Goal: Contribute content: Add original content to the website for others to see

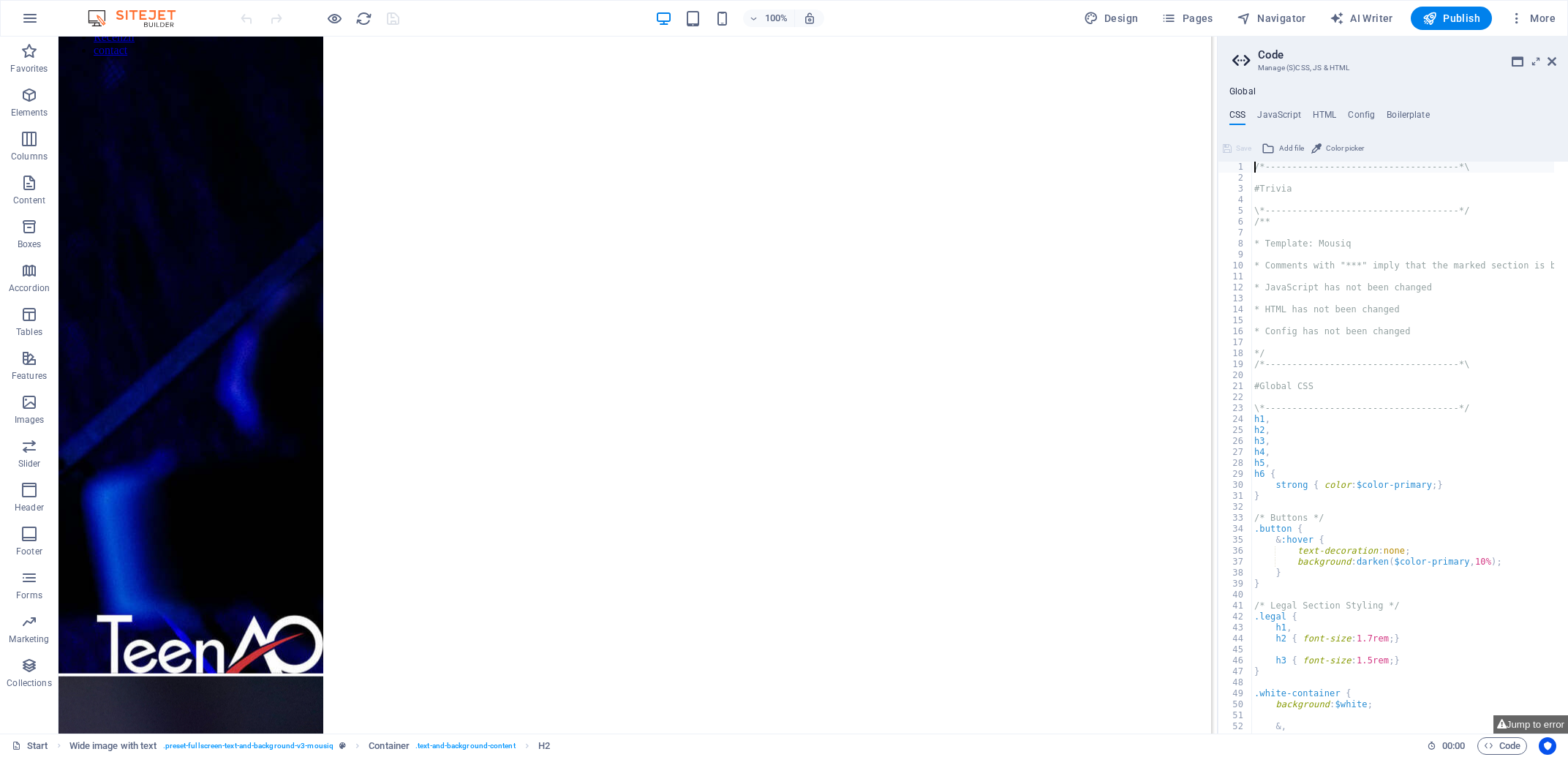
scroll to position [1314, 0]
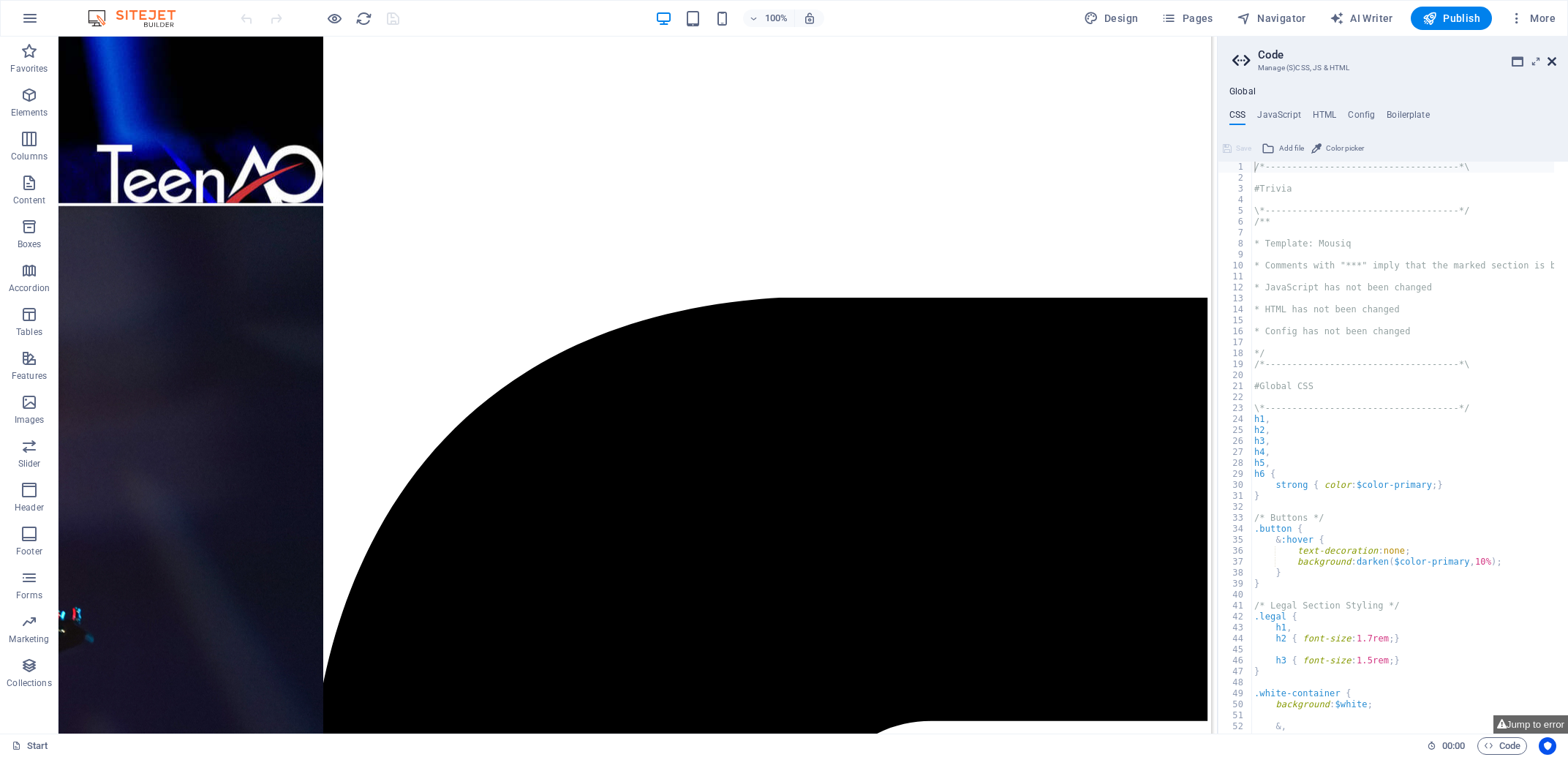
click at [1549, 59] on icon at bounding box center [1551, 62] width 9 height 12
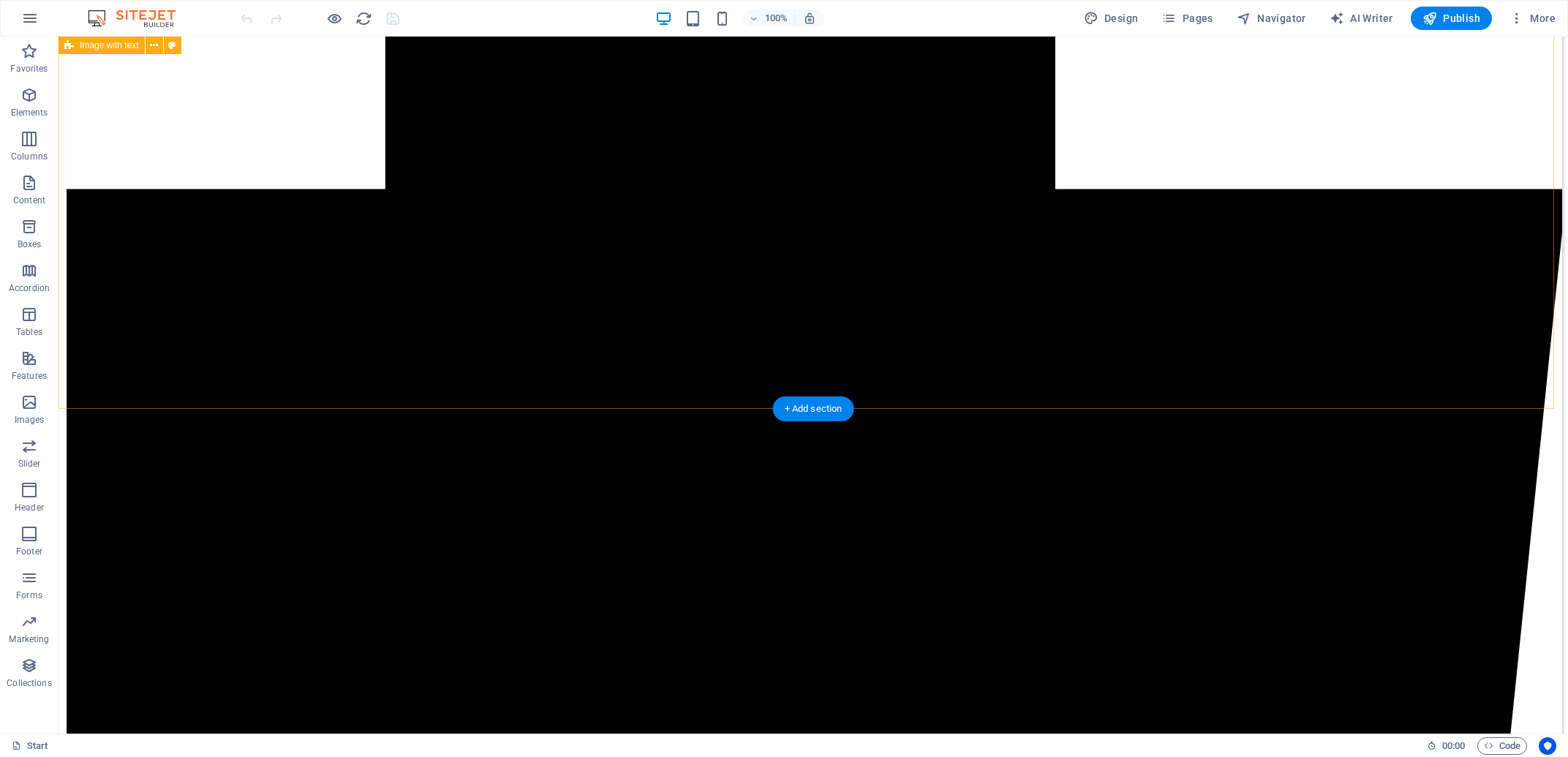
scroll to position [2570, 0]
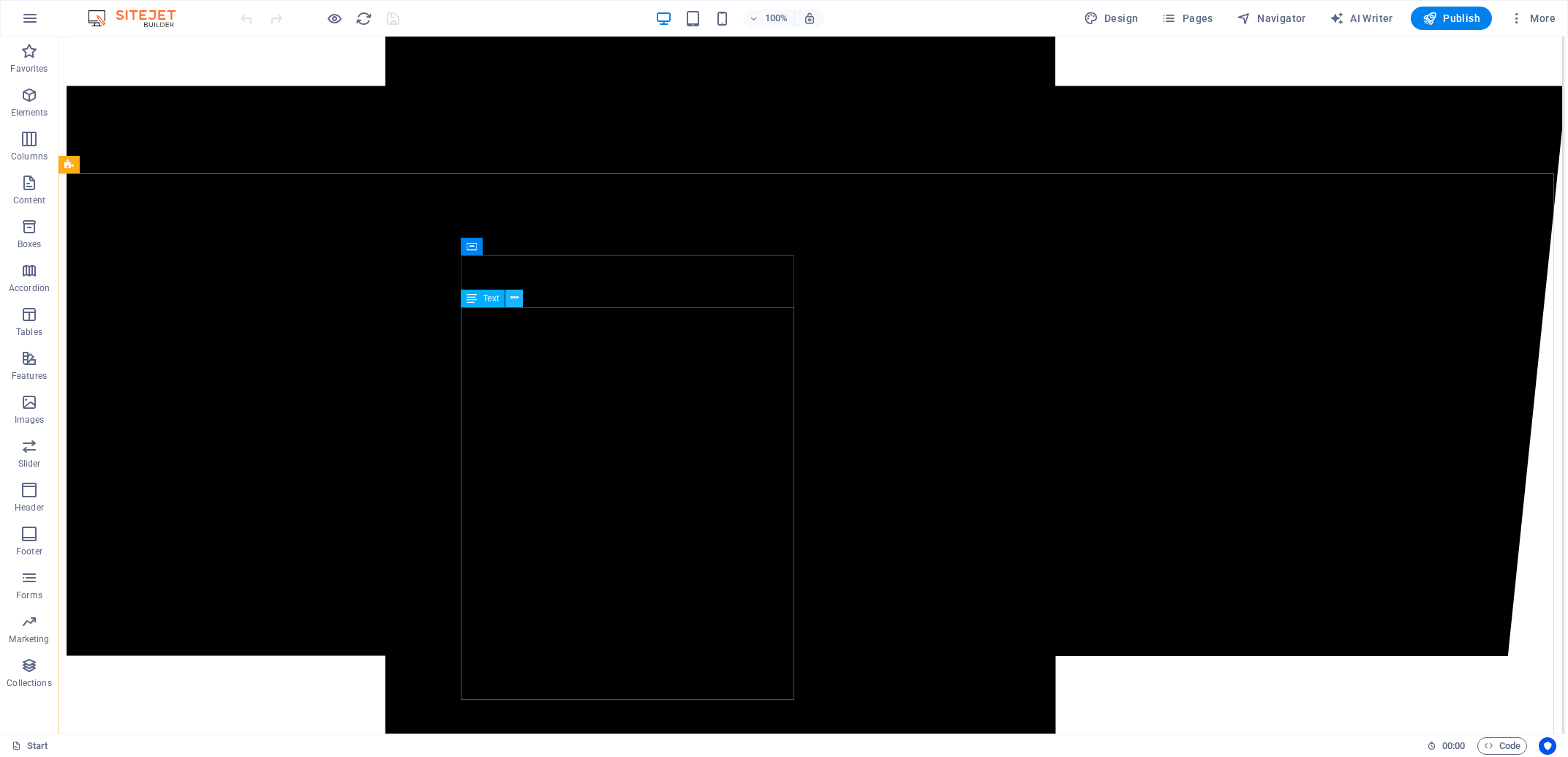
click at [517, 294] on icon at bounding box center [514, 298] width 8 height 16
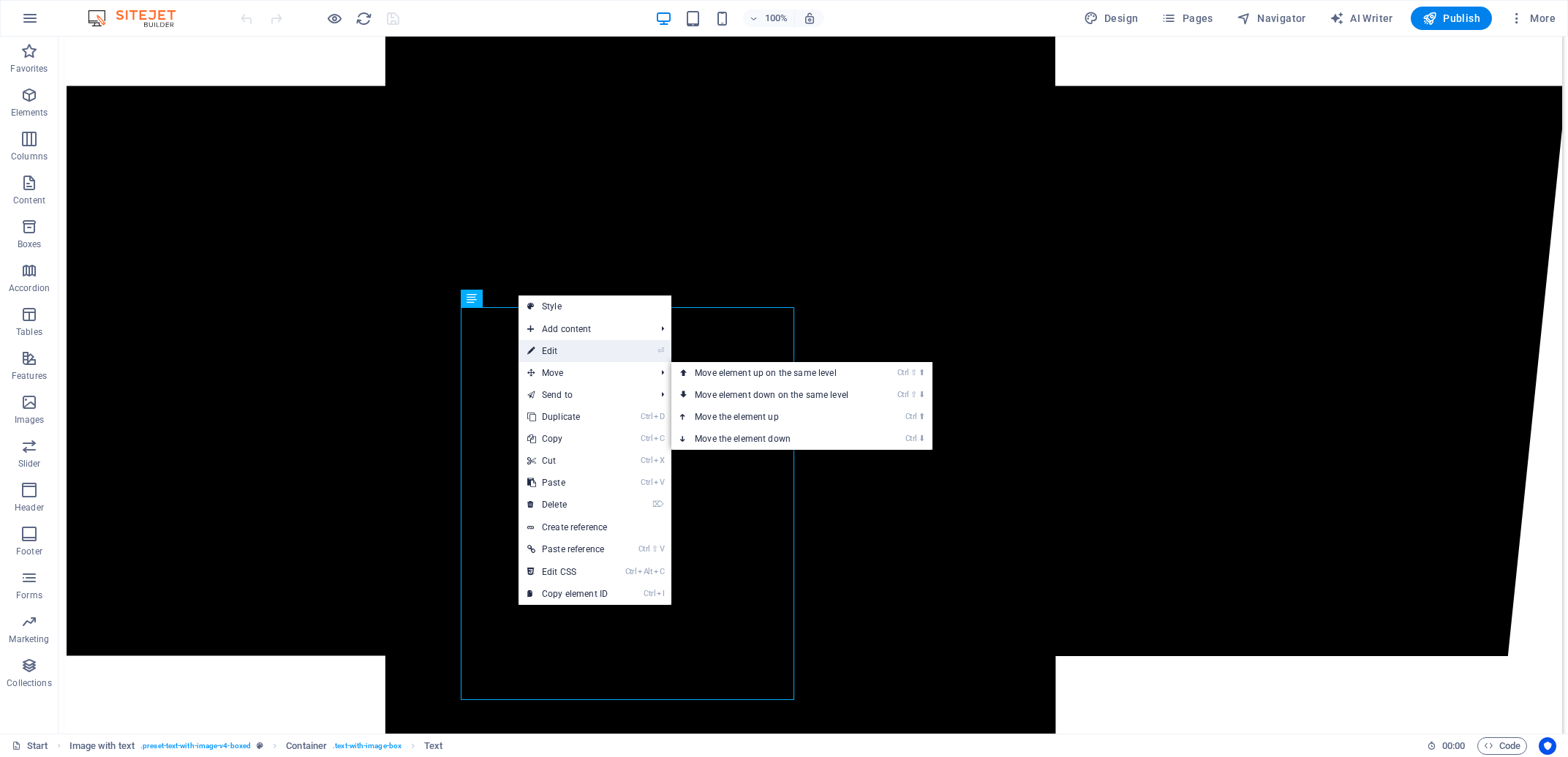
click at [570, 356] on link "⏎ Edit" at bounding box center [567, 351] width 98 height 22
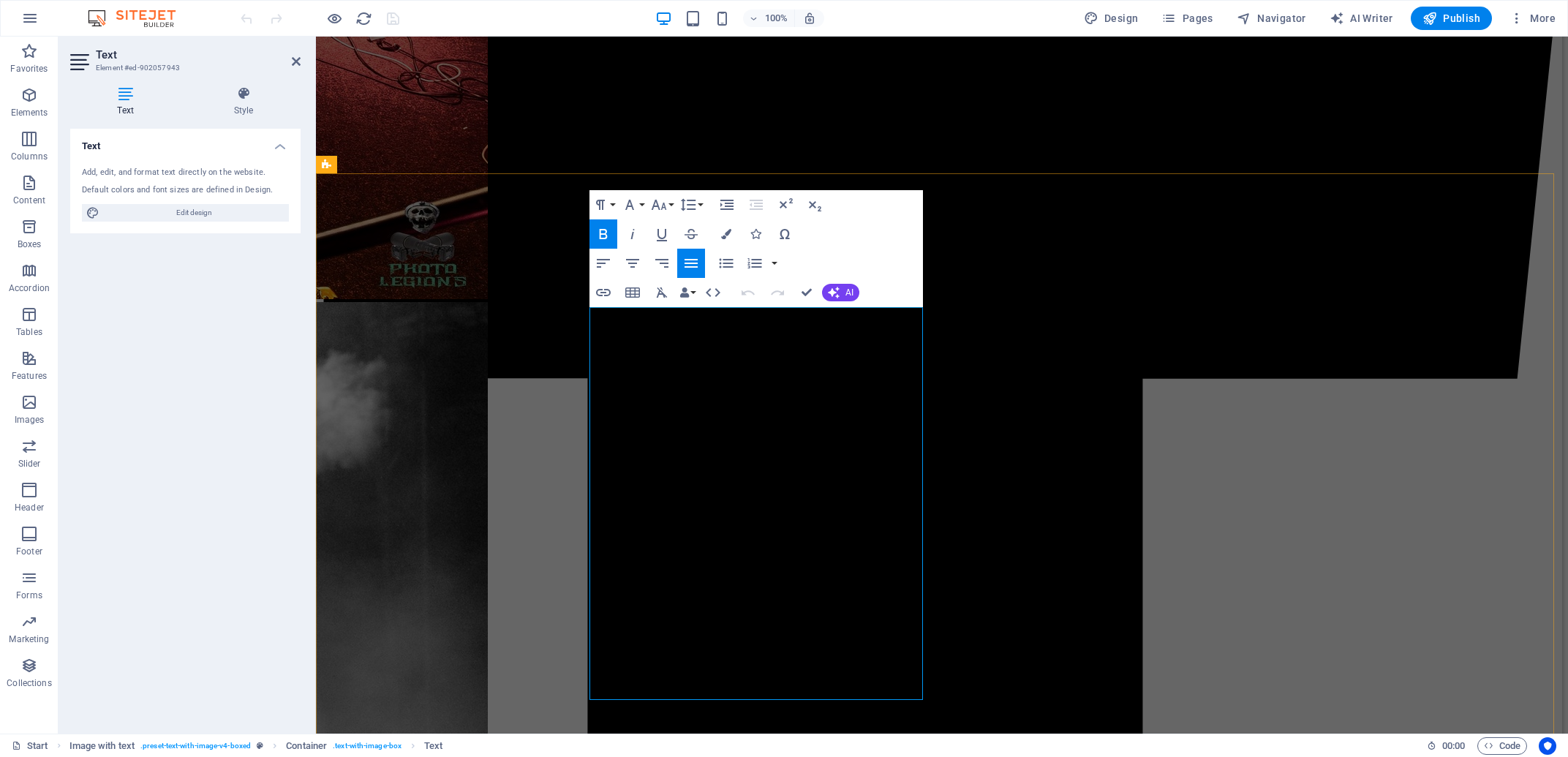
scroll to position [2589, 0]
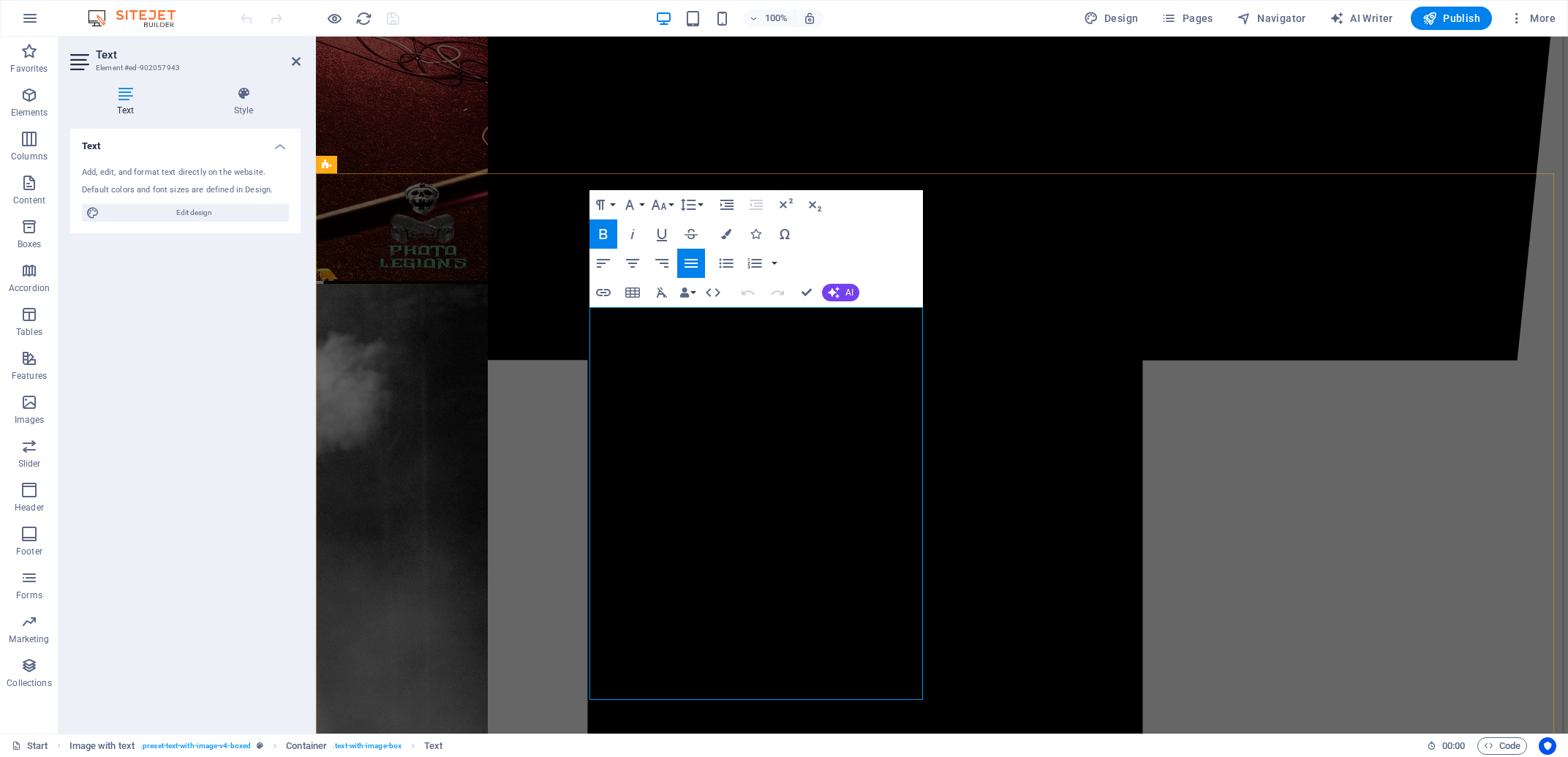
click at [292, 62] on icon at bounding box center [295, 62] width 9 height 12
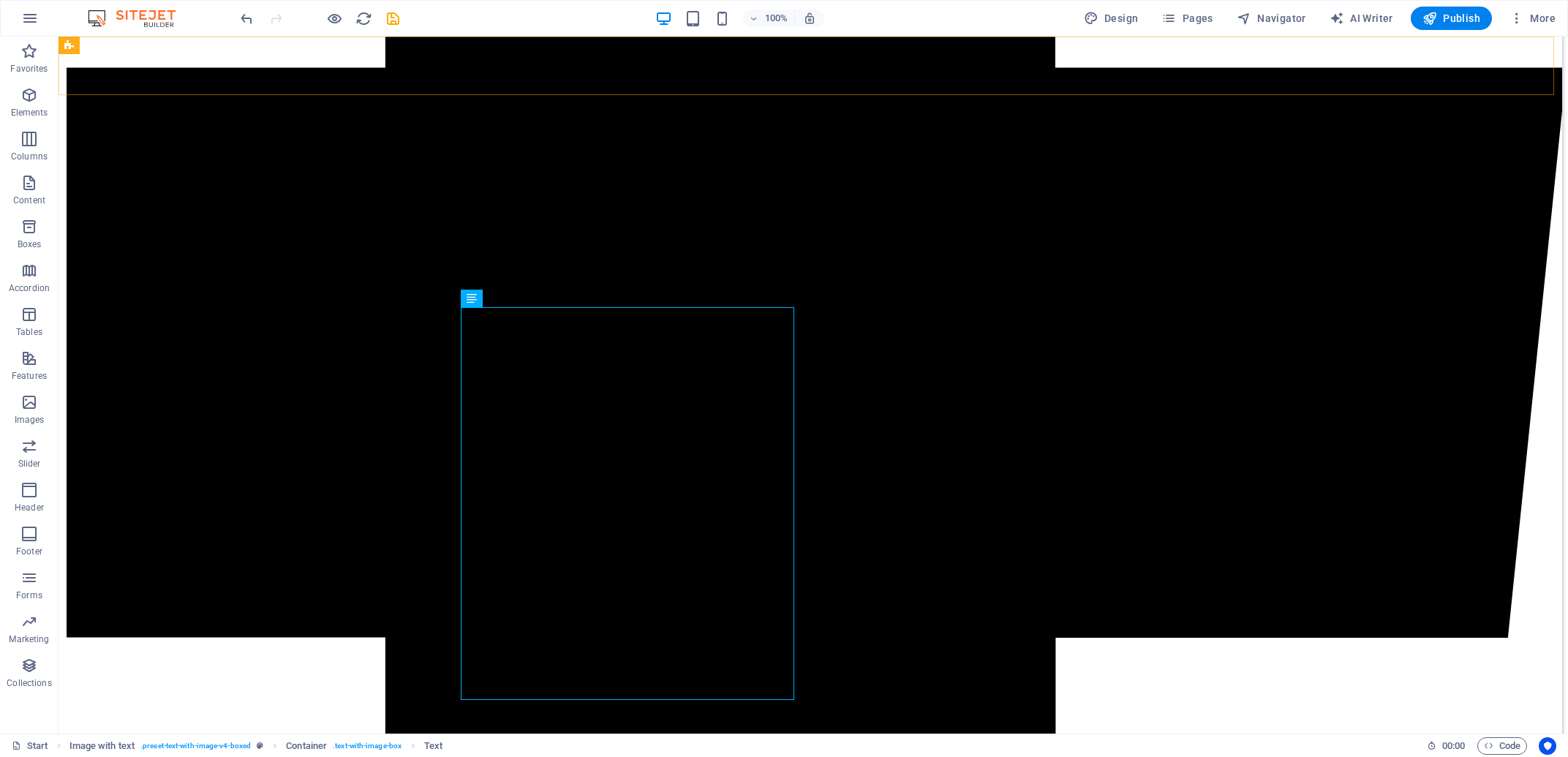
scroll to position [2570, 0]
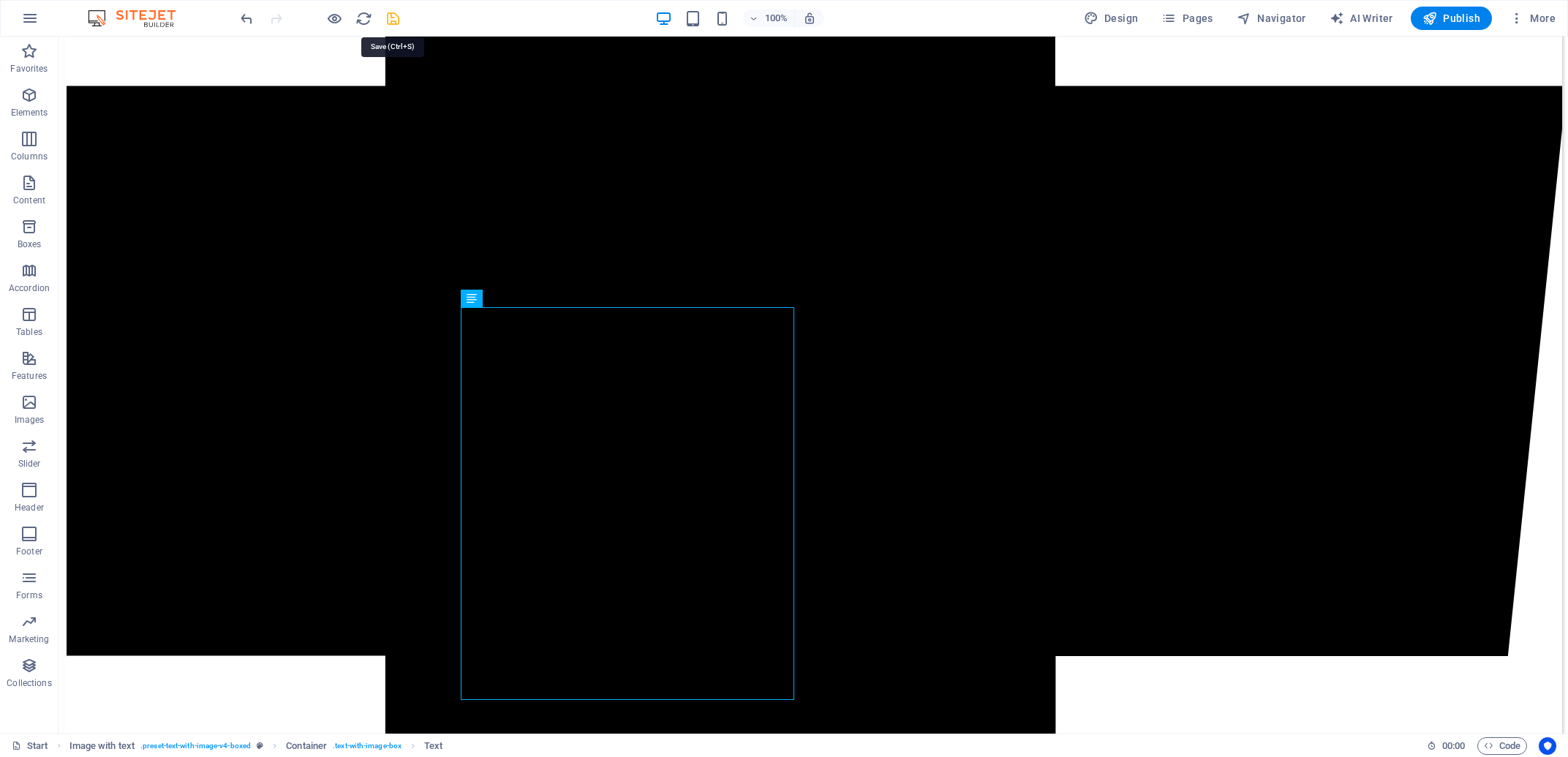
drag, startPoint x: 390, startPoint y: 16, endPoint x: 391, endPoint y: 109, distance: 93.0
click at [390, 16] on icon "save" at bounding box center [393, 18] width 17 height 17
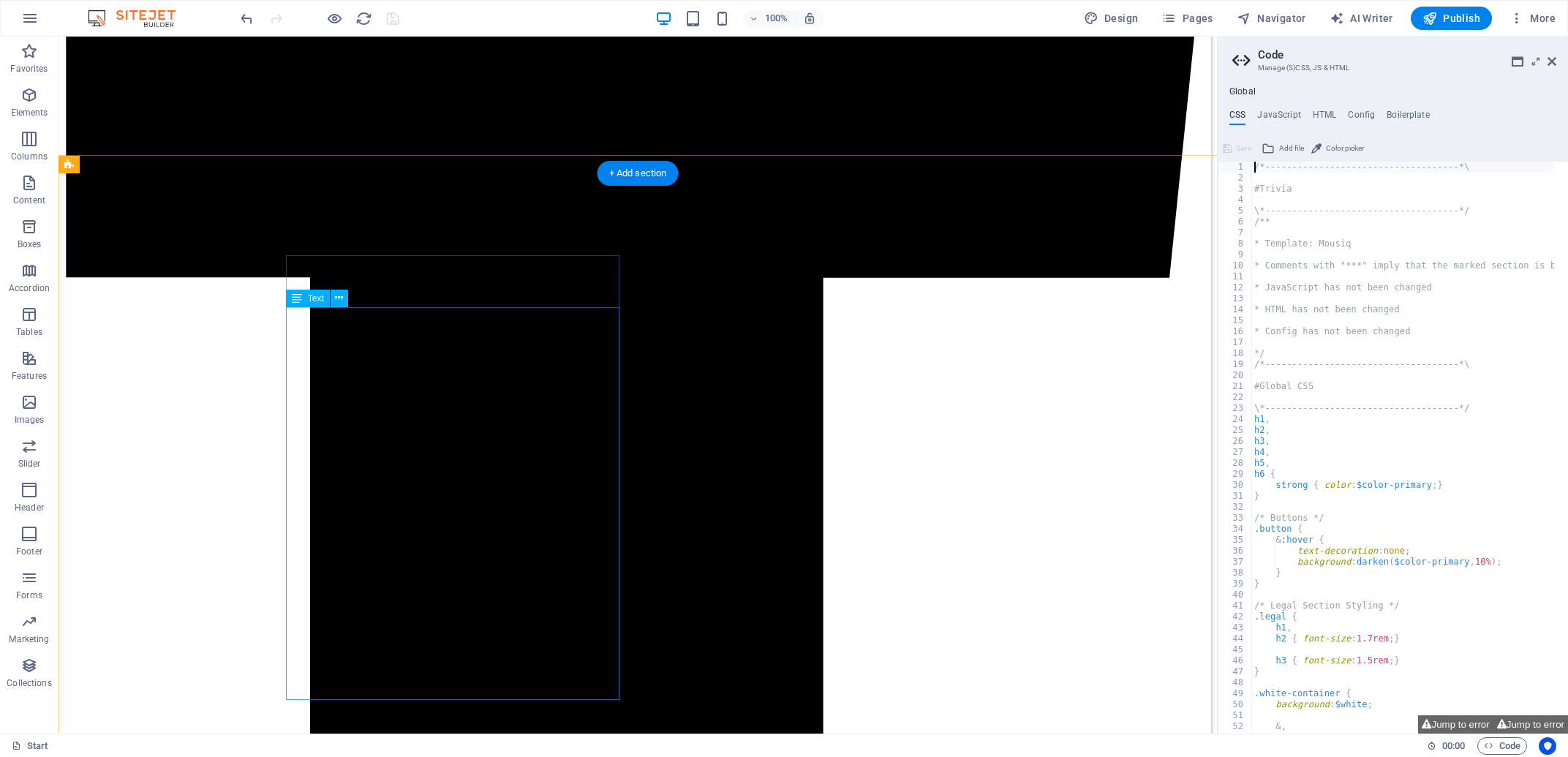
scroll to position [2589, 0]
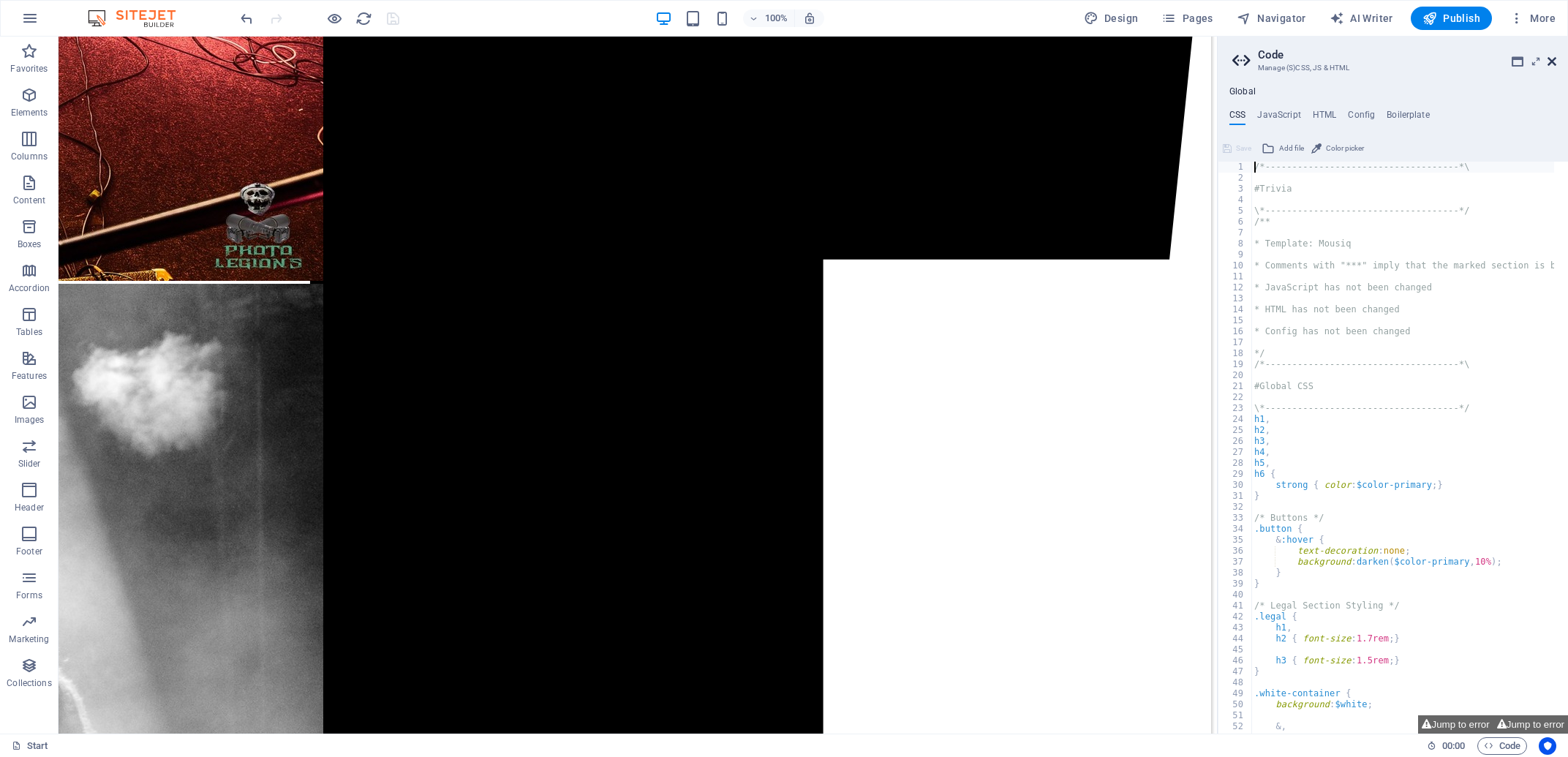
click at [1553, 65] on icon at bounding box center [1551, 62] width 9 height 12
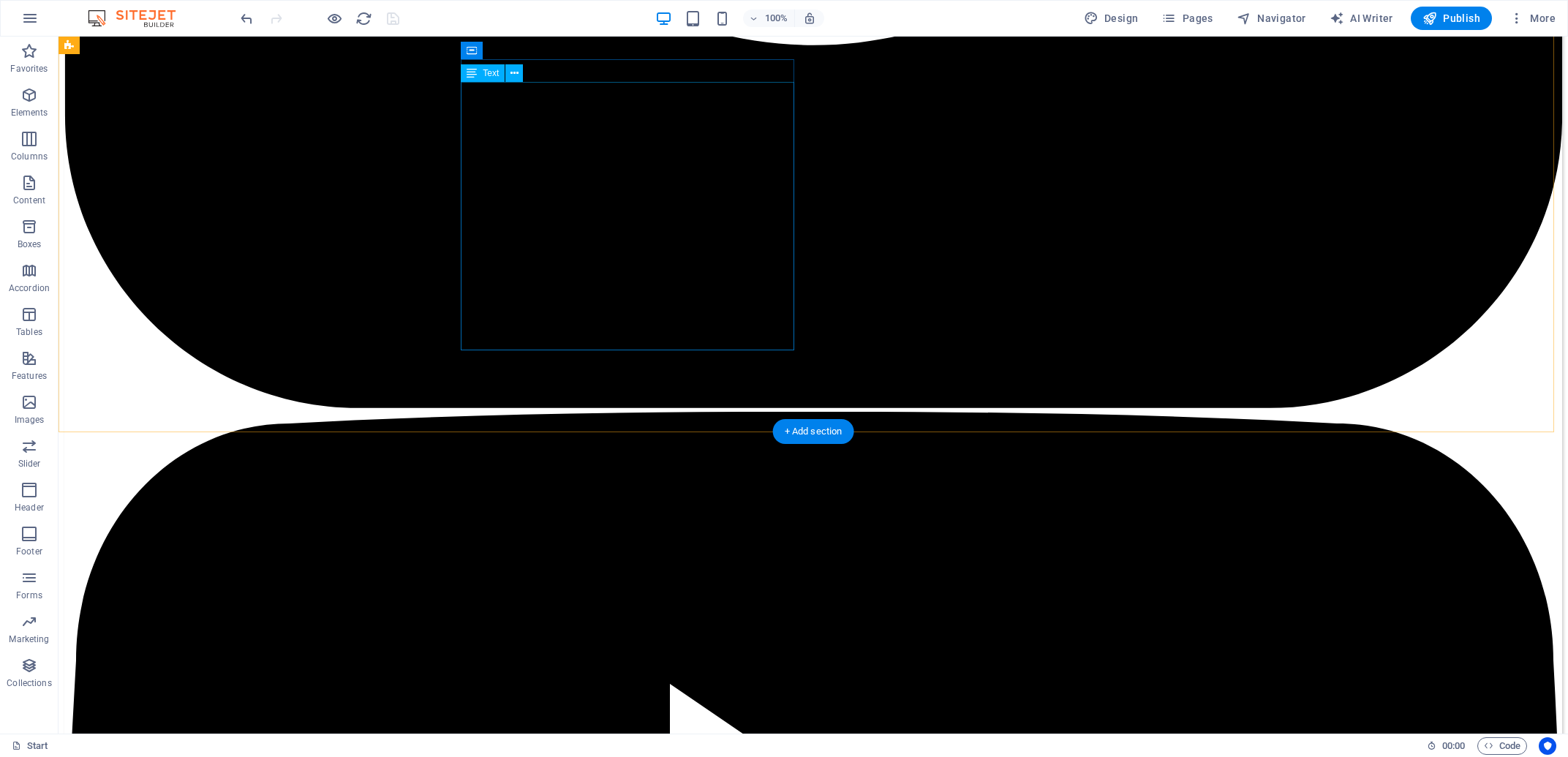
scroll to position [5629, 0]
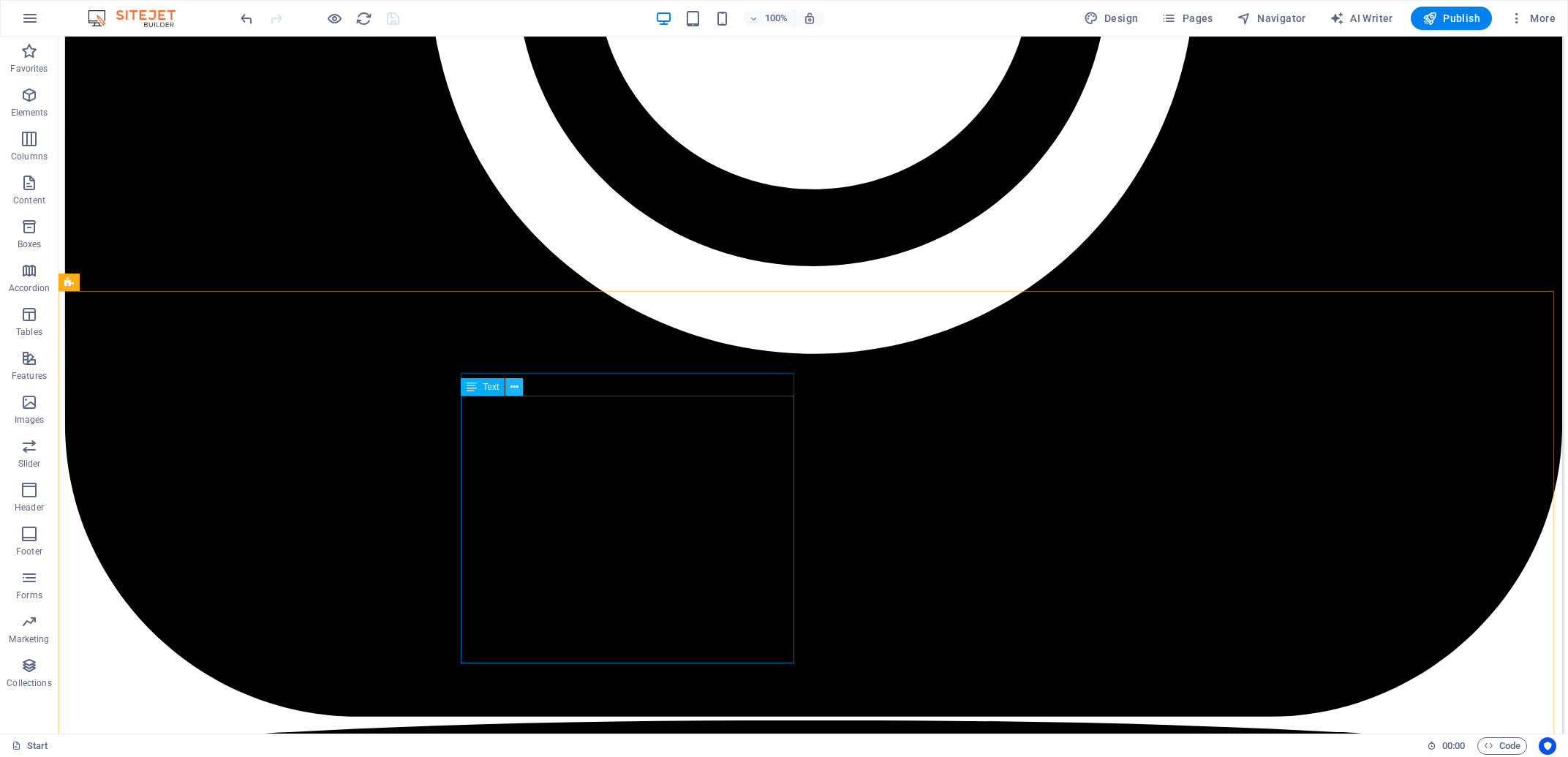
click at [515, 392] on icon at bounding box center [514, 387] width 8 height 16
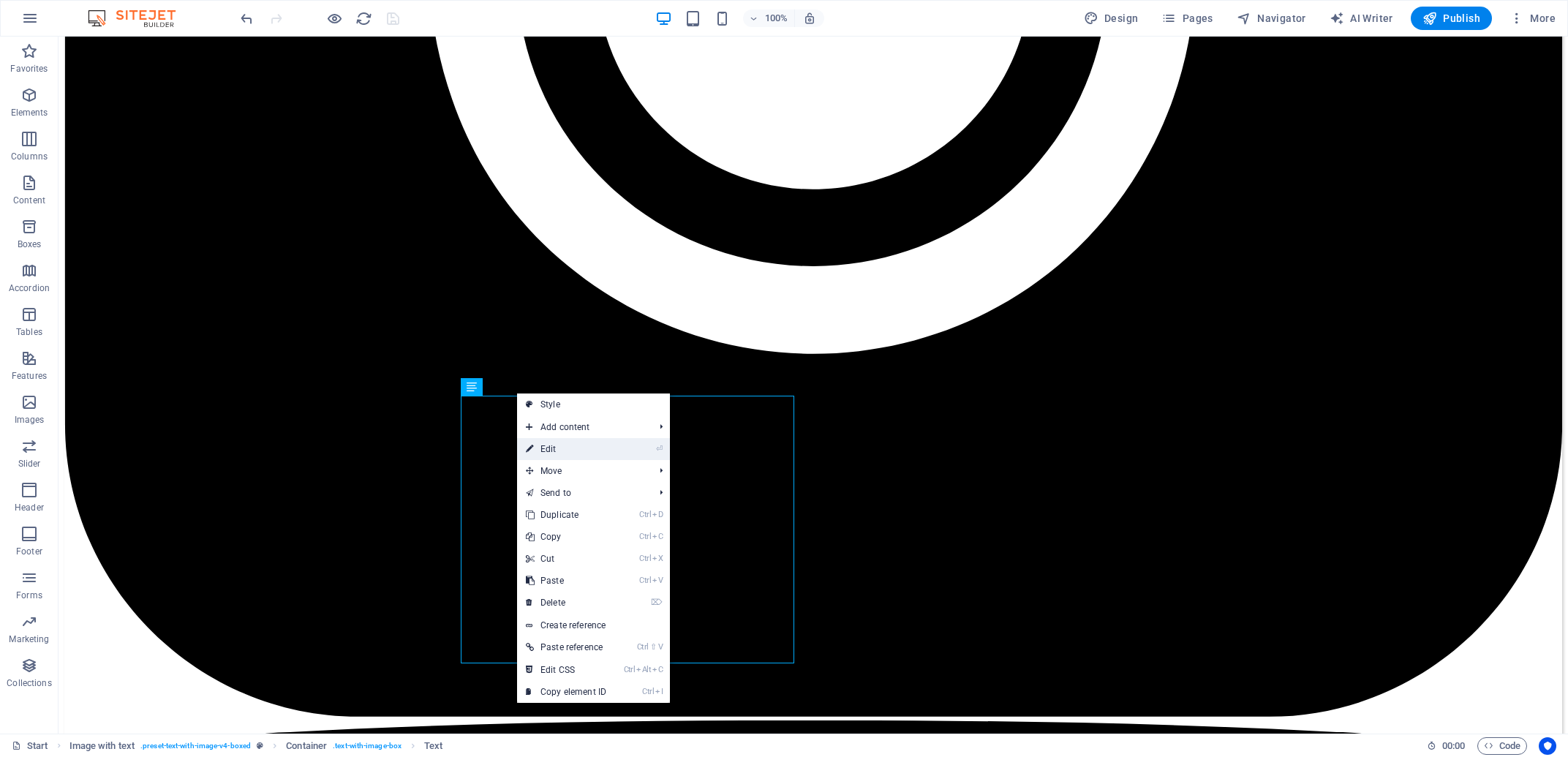
click at [547, 455] on link "⏎ Edit" at bounding box center [566, 449] width 98 height 22
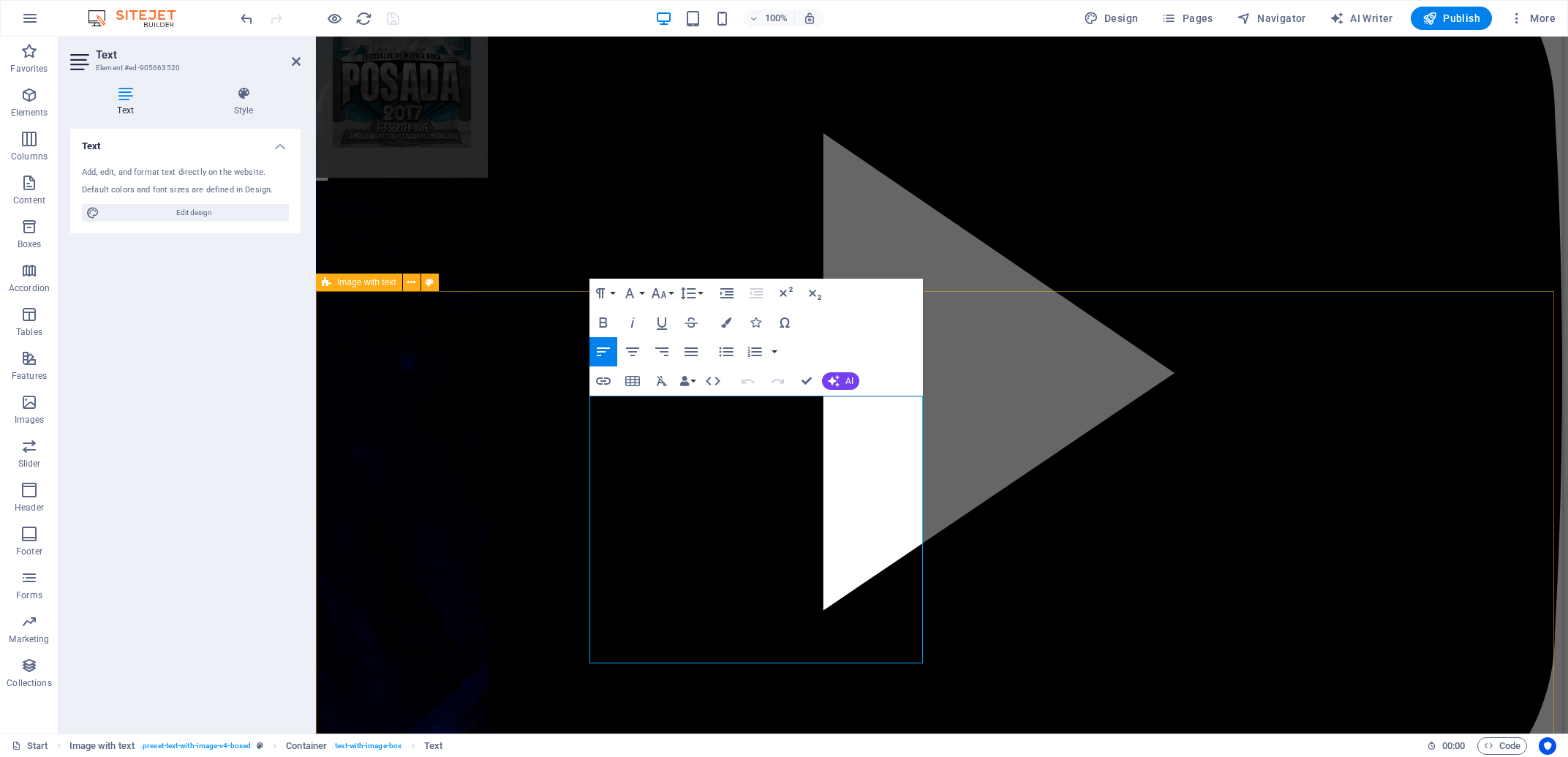
scroll to position [5648, 0]
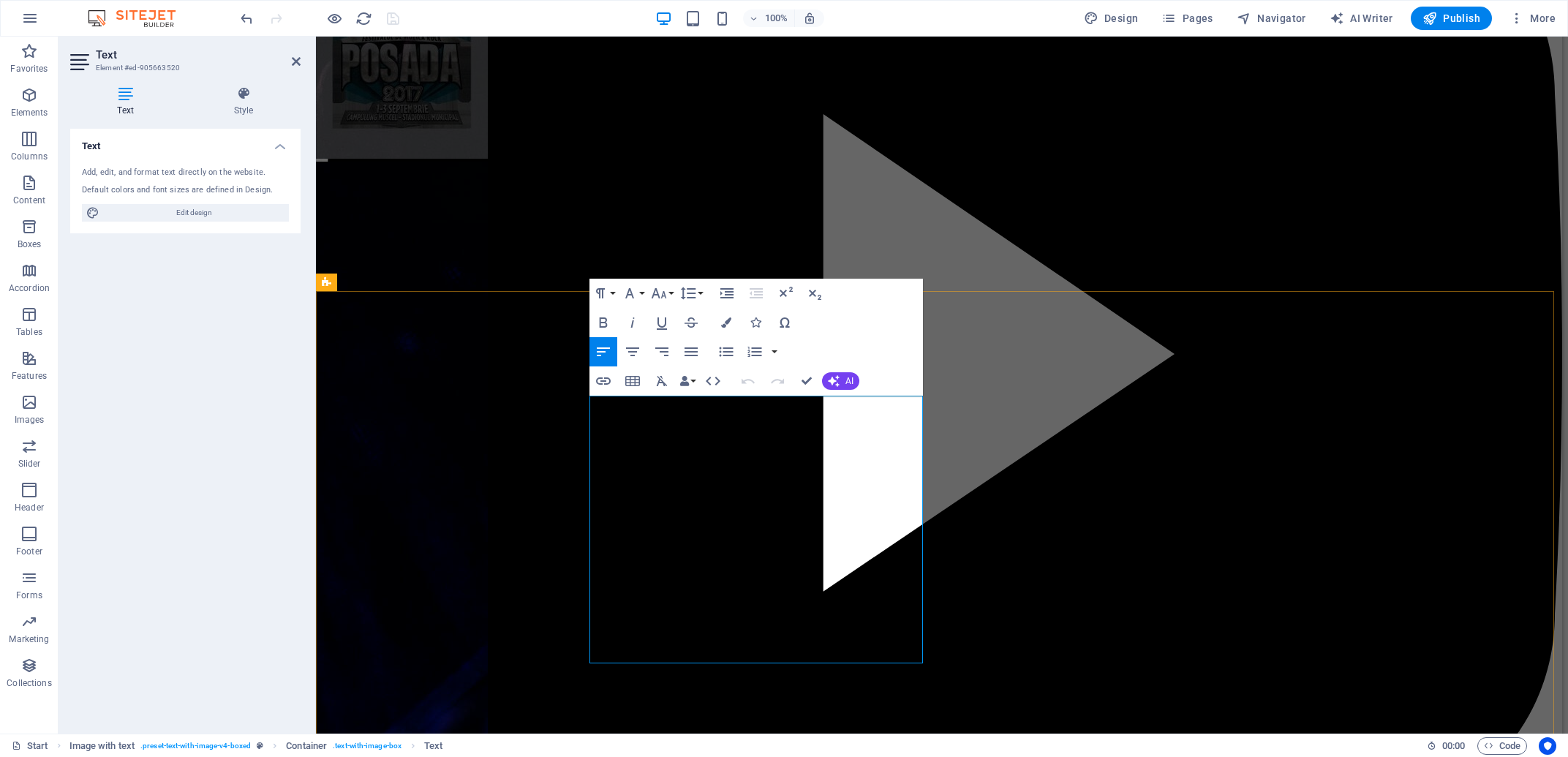
drag, startPoint x: 668, startPoint y: 646, endPoint x: 619, endPoint y: 439, distance: 212.7
drag, startPoint x: 660, startPoint y: 652, endPoint x: 589, endPoint y: 409, distance: 253.2
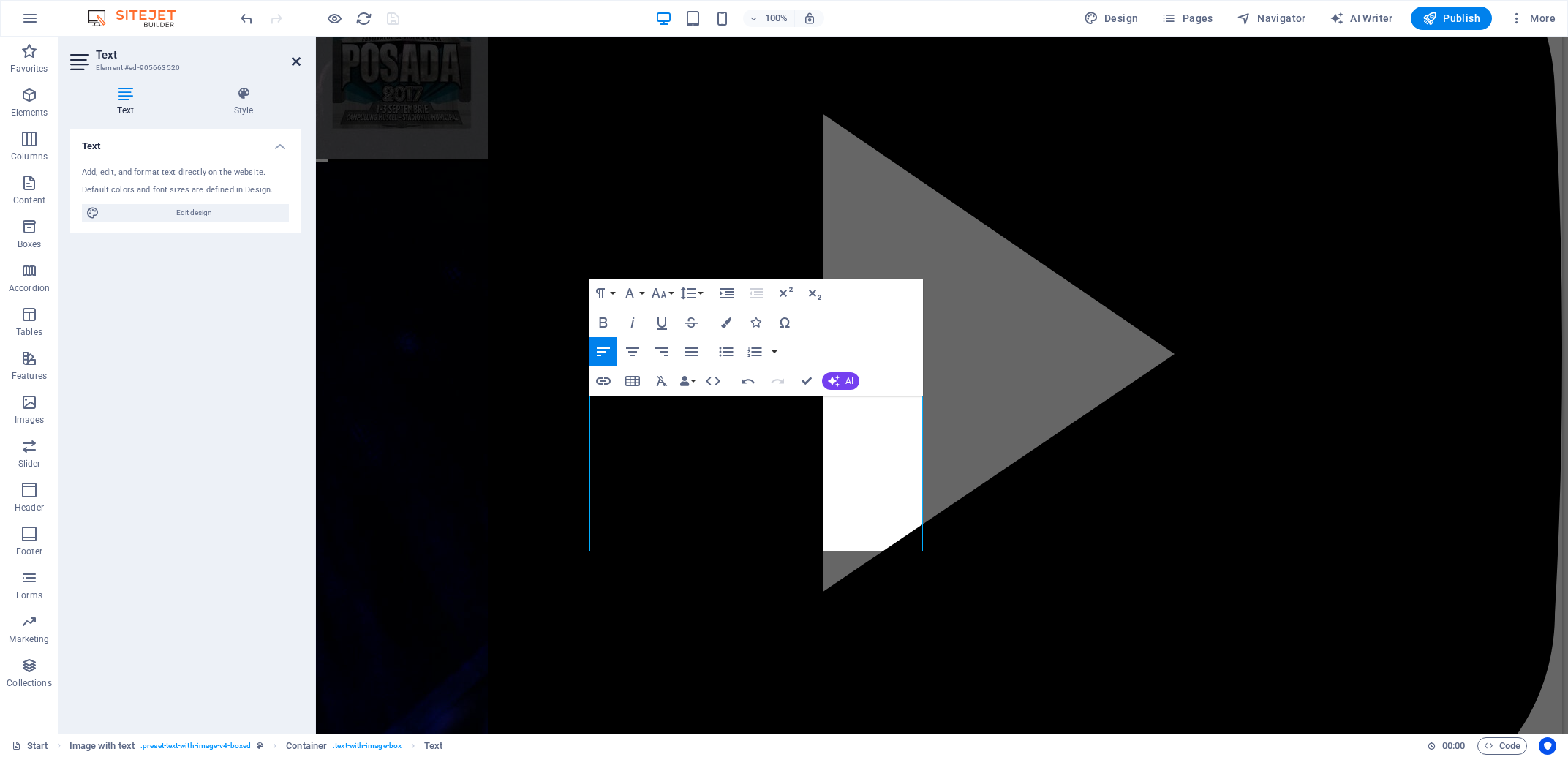
click at [293, 63] on icon at bounding box center [295, 62] width 9 height 12
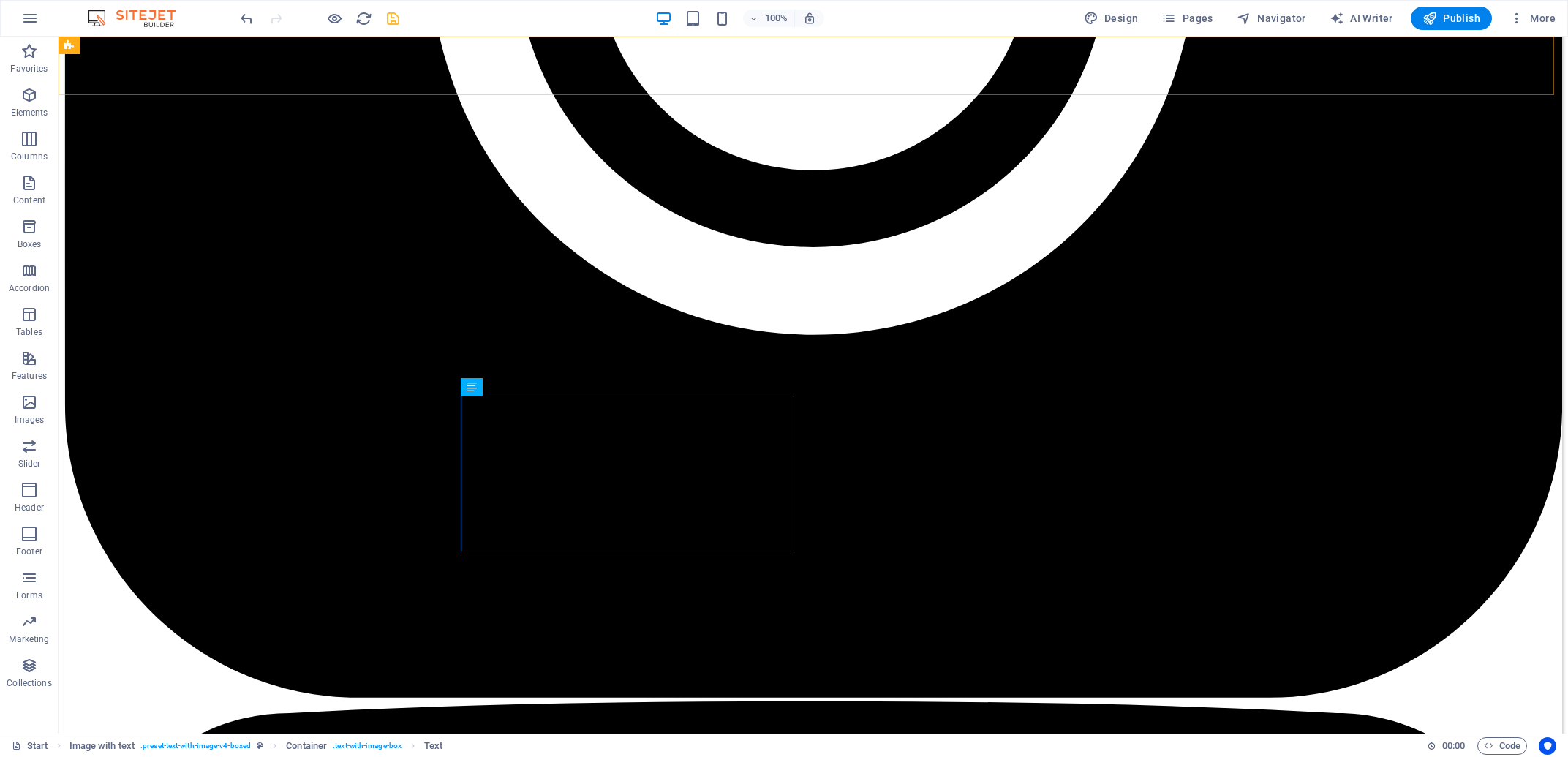
scroll to position [5629, 0]
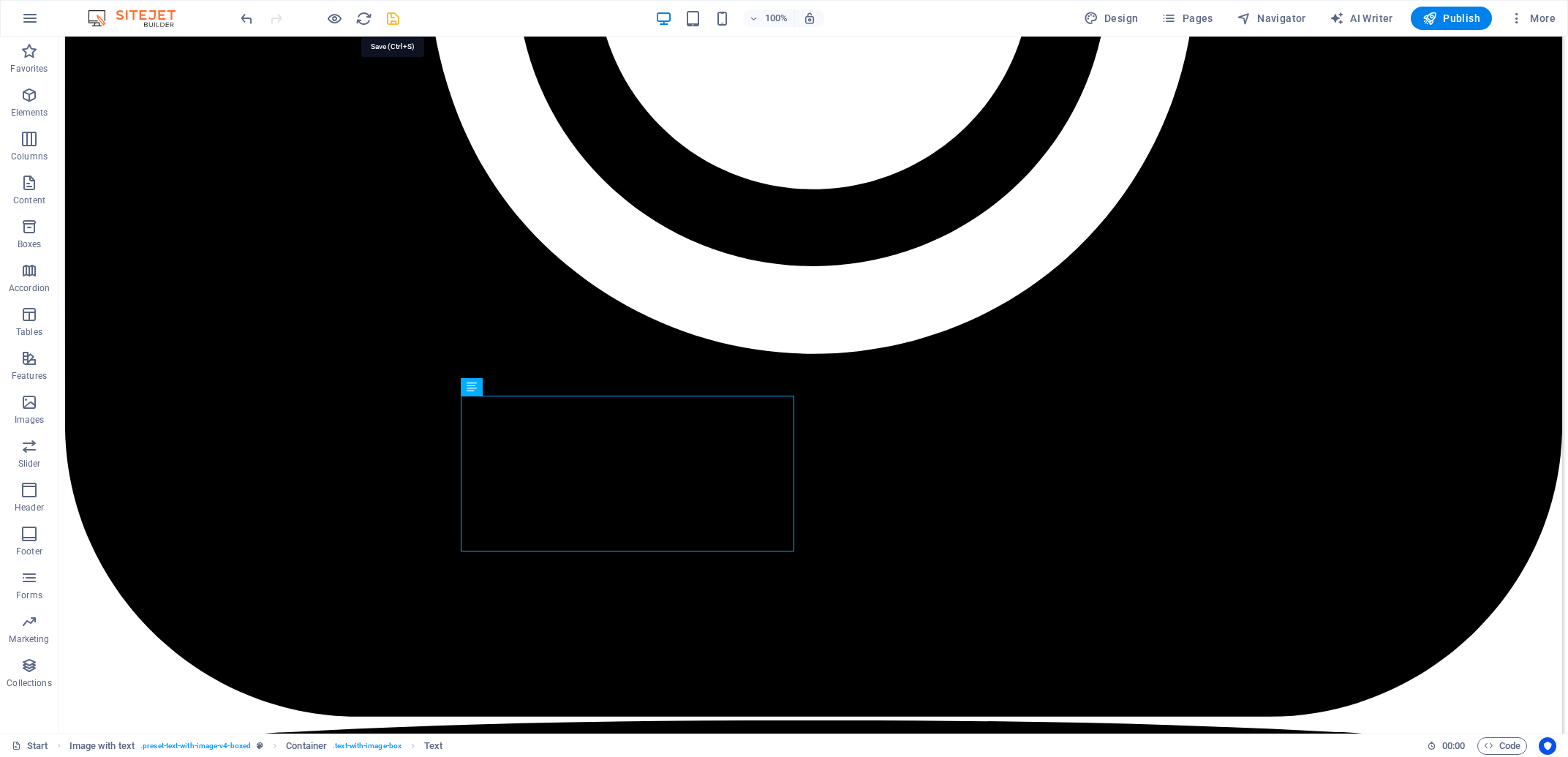
click at [390, 19] on icon "save" at bounding box center [393, 18] width 17 height 17
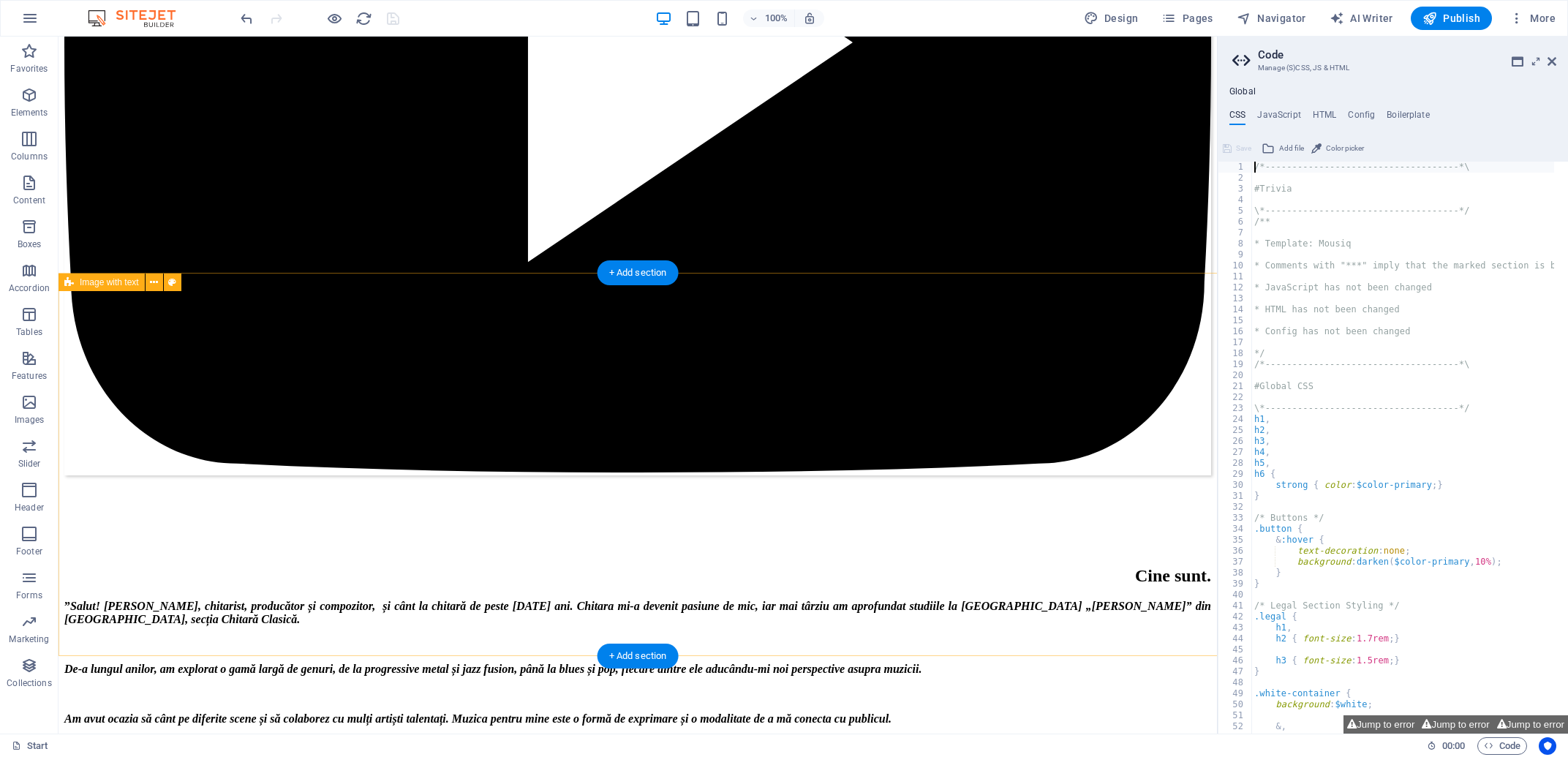
scroll to position [5648, 0]
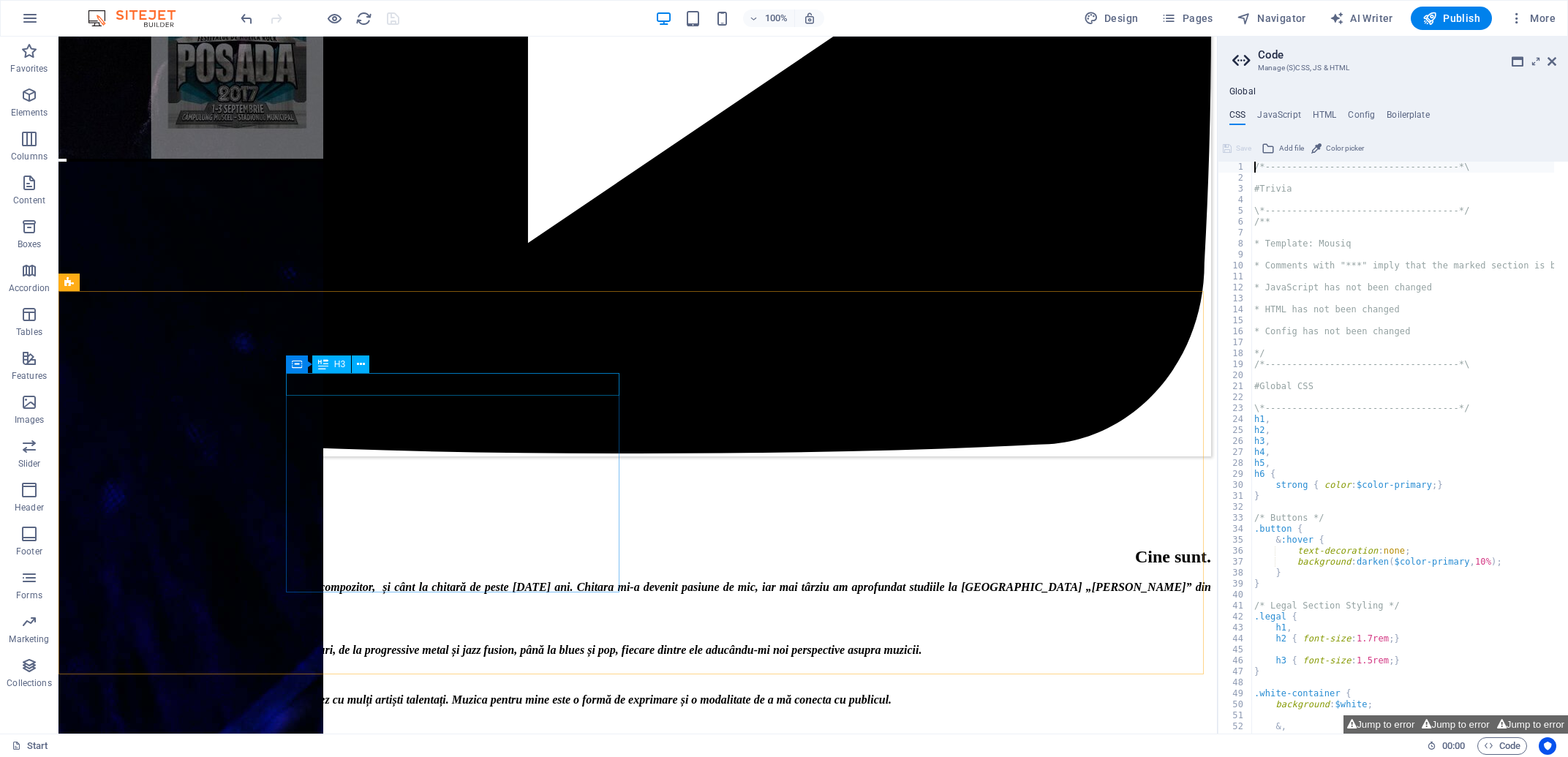
click at [344, 365] on span "H3" at bounding box center [339, 364] width 11 height 9
click at [360, 365] on icon at bounding box center [361, 365] width 8 height 16
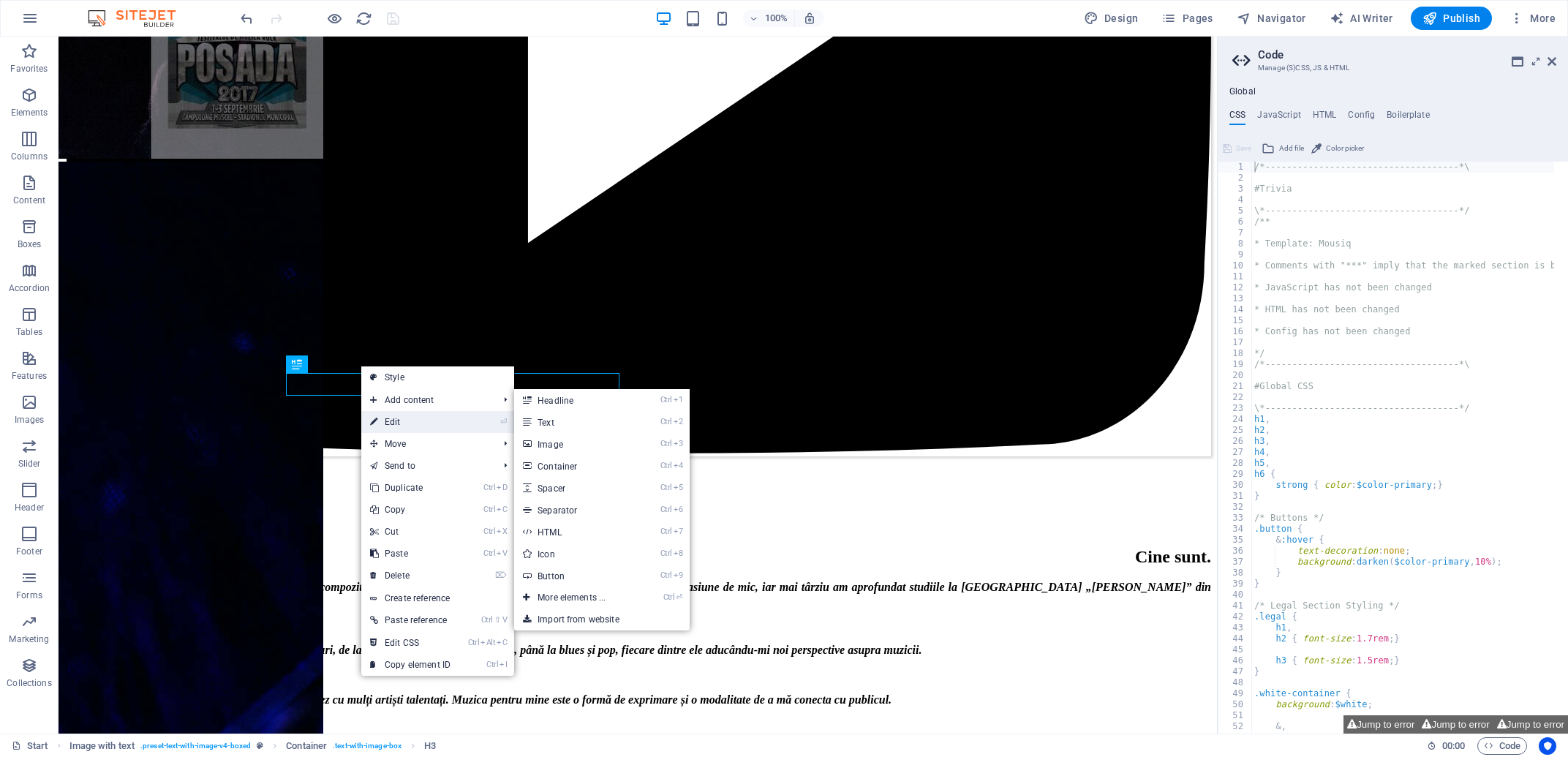
click at [414, 416] on link "⏎ Edit" at bounding box center [411, 422] width 98 height 22
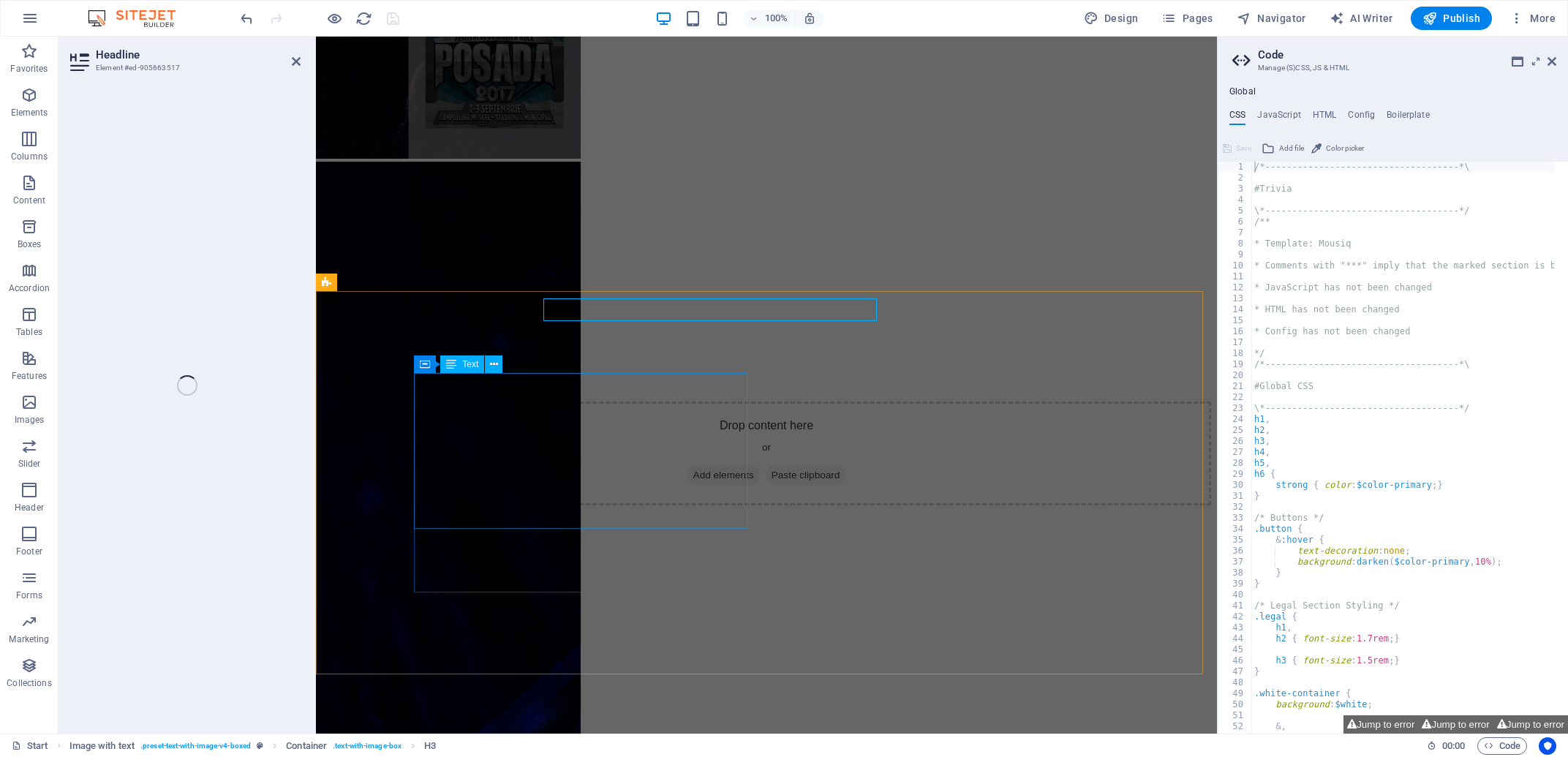
scroll to position [5722, 0]
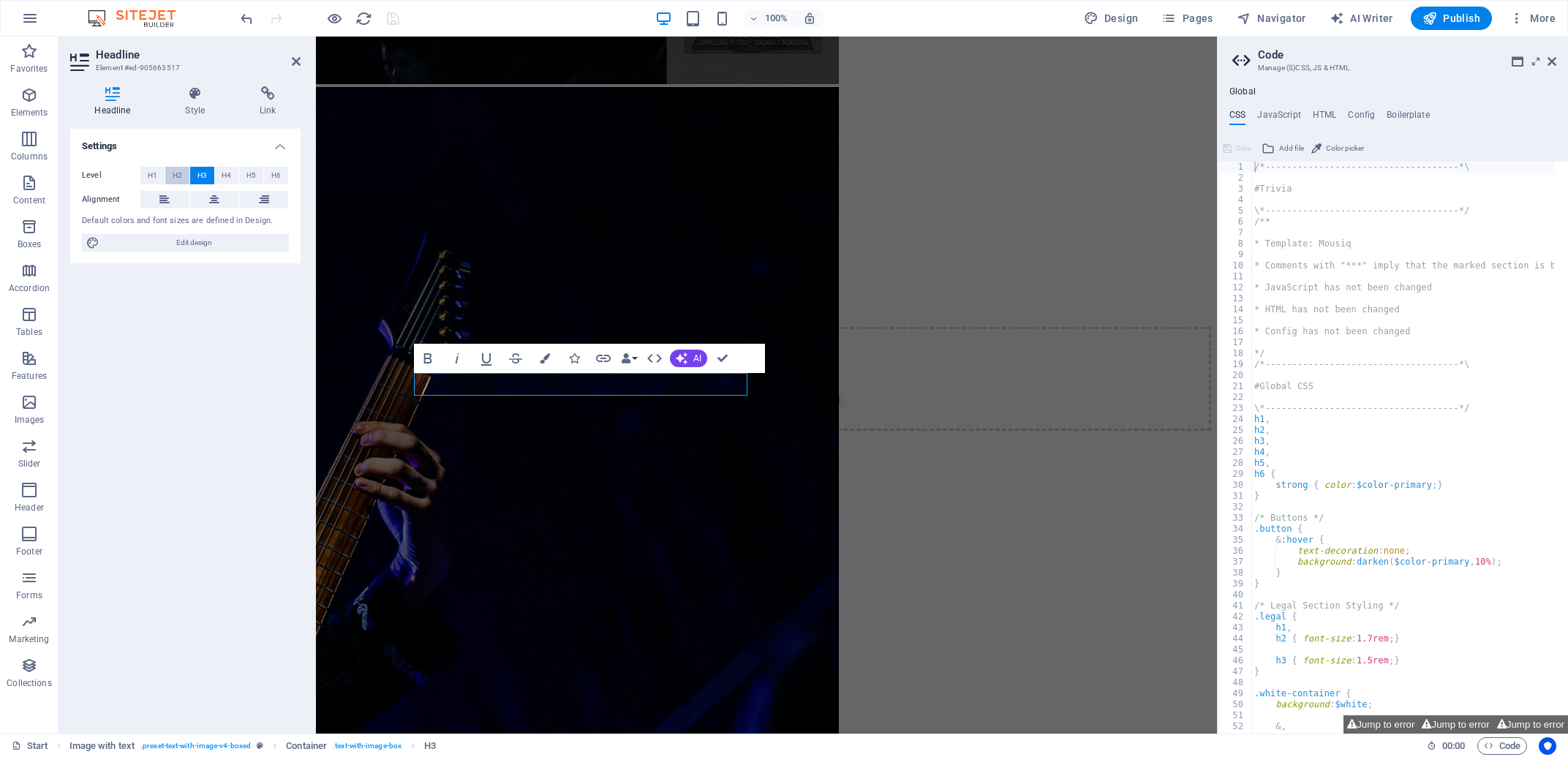
click at [179, 174] on span "H2" at bounding box center [178, 176] width 10 height 18
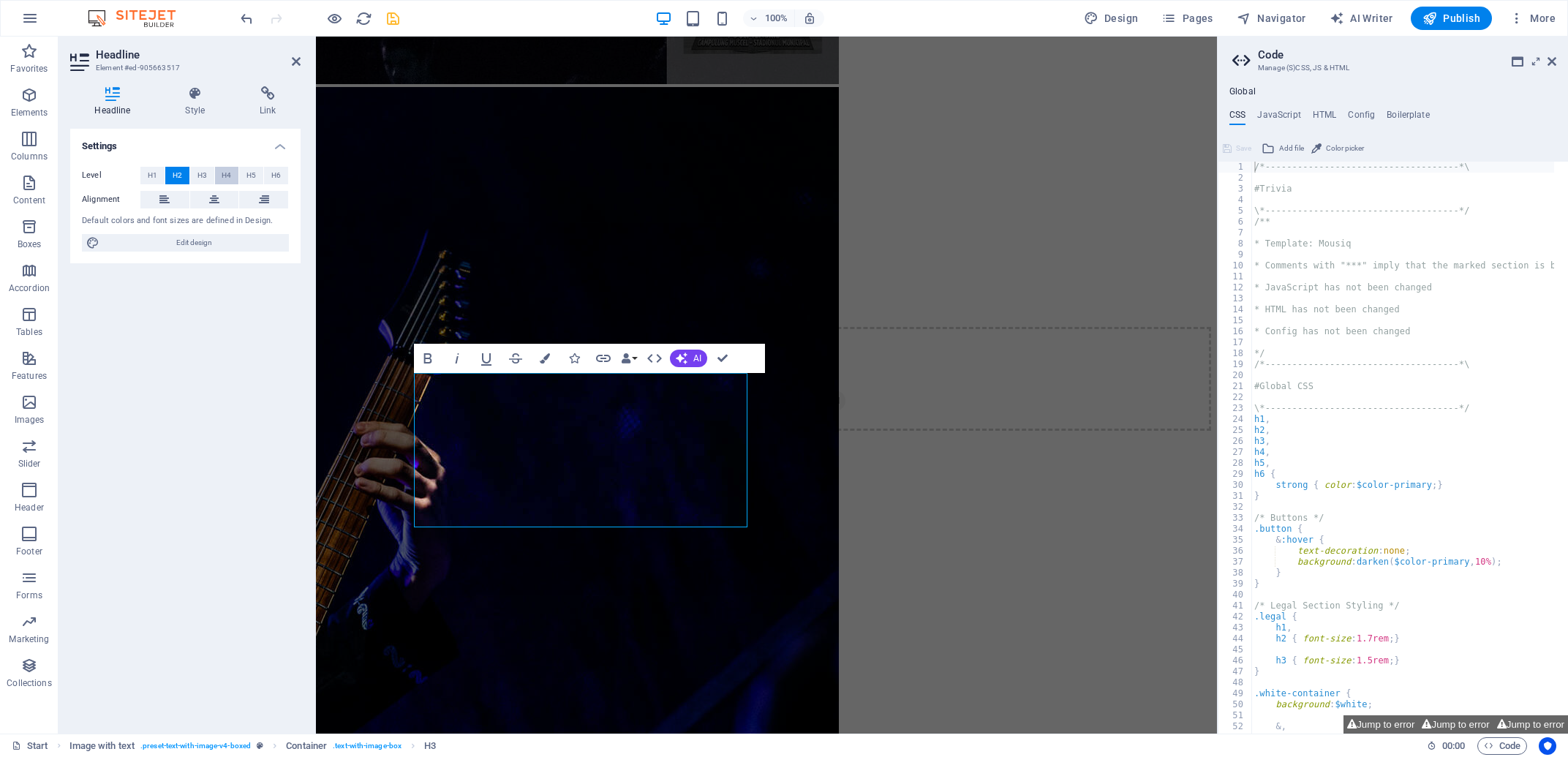
click at [225, 174] on span "H4" at bounding box center [227, 176] width 10 height 18
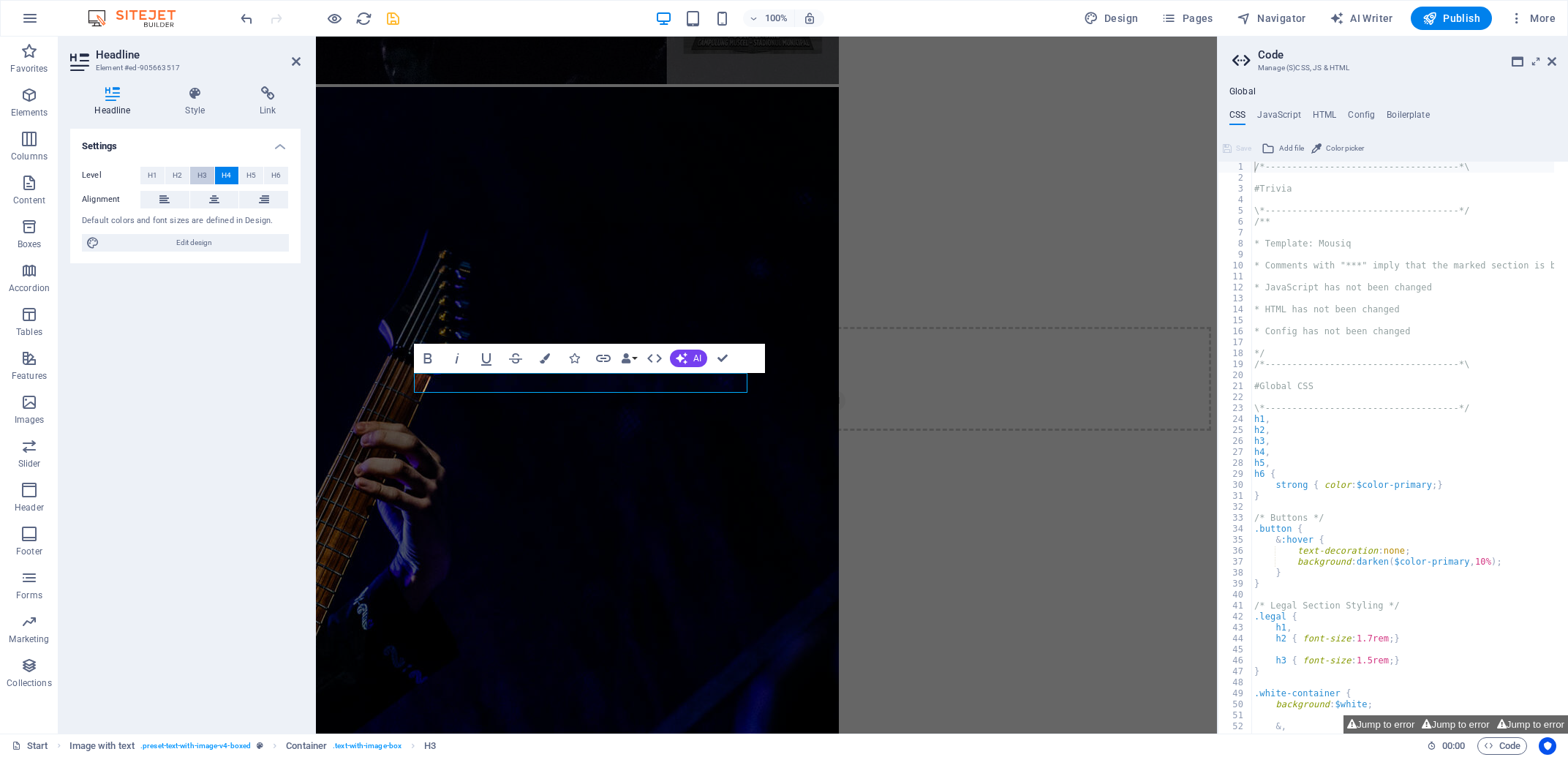
click at [200, 174] on span "H3" at bounding box center [202, 176] width 10 height 18
click at [184, 174] on button "H2" at bounding box center [177, 176] width 24 height 18
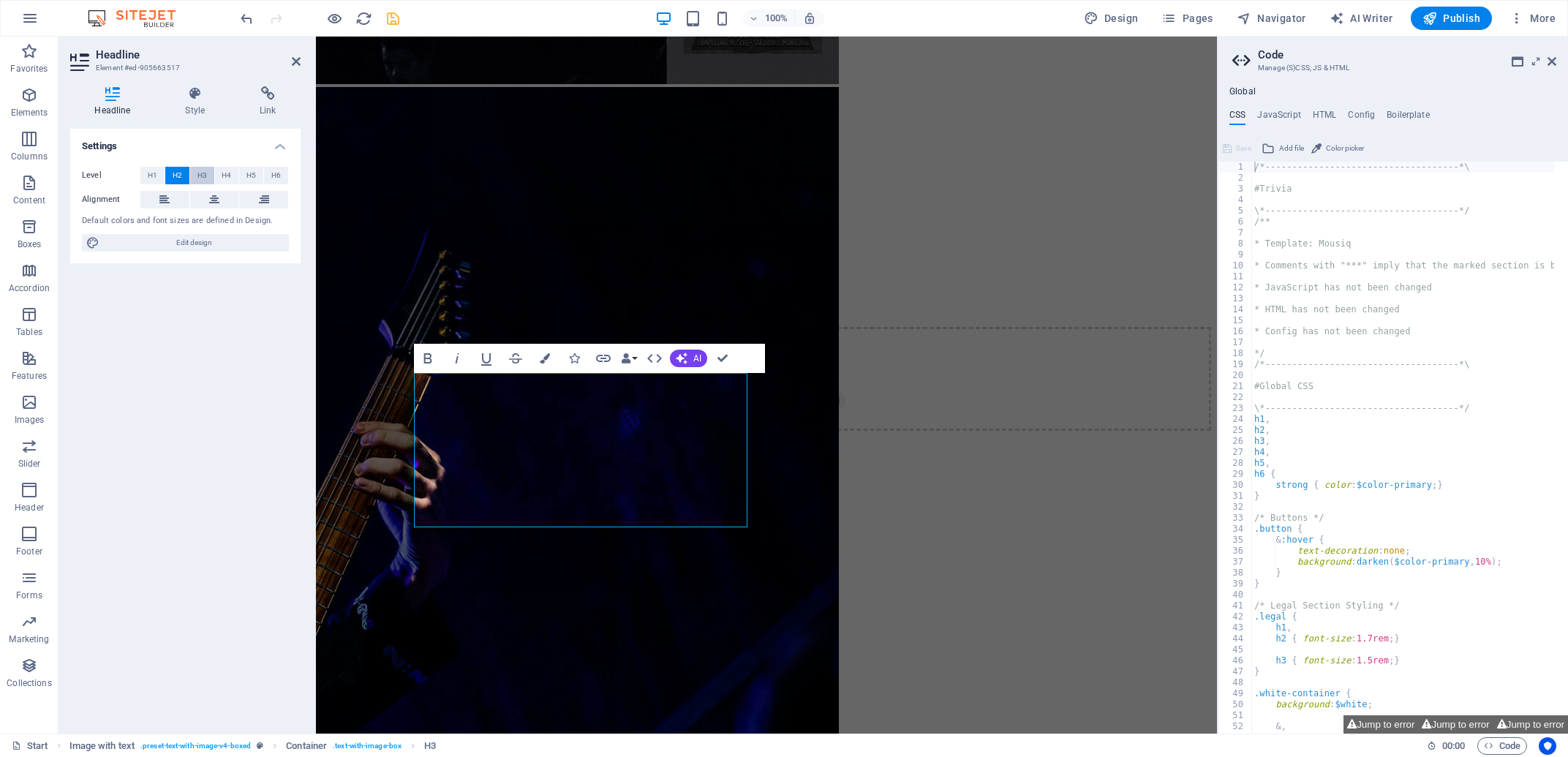
click at [201, 173] on span "H3" at bounding box center [202, 176] width 10 height 18
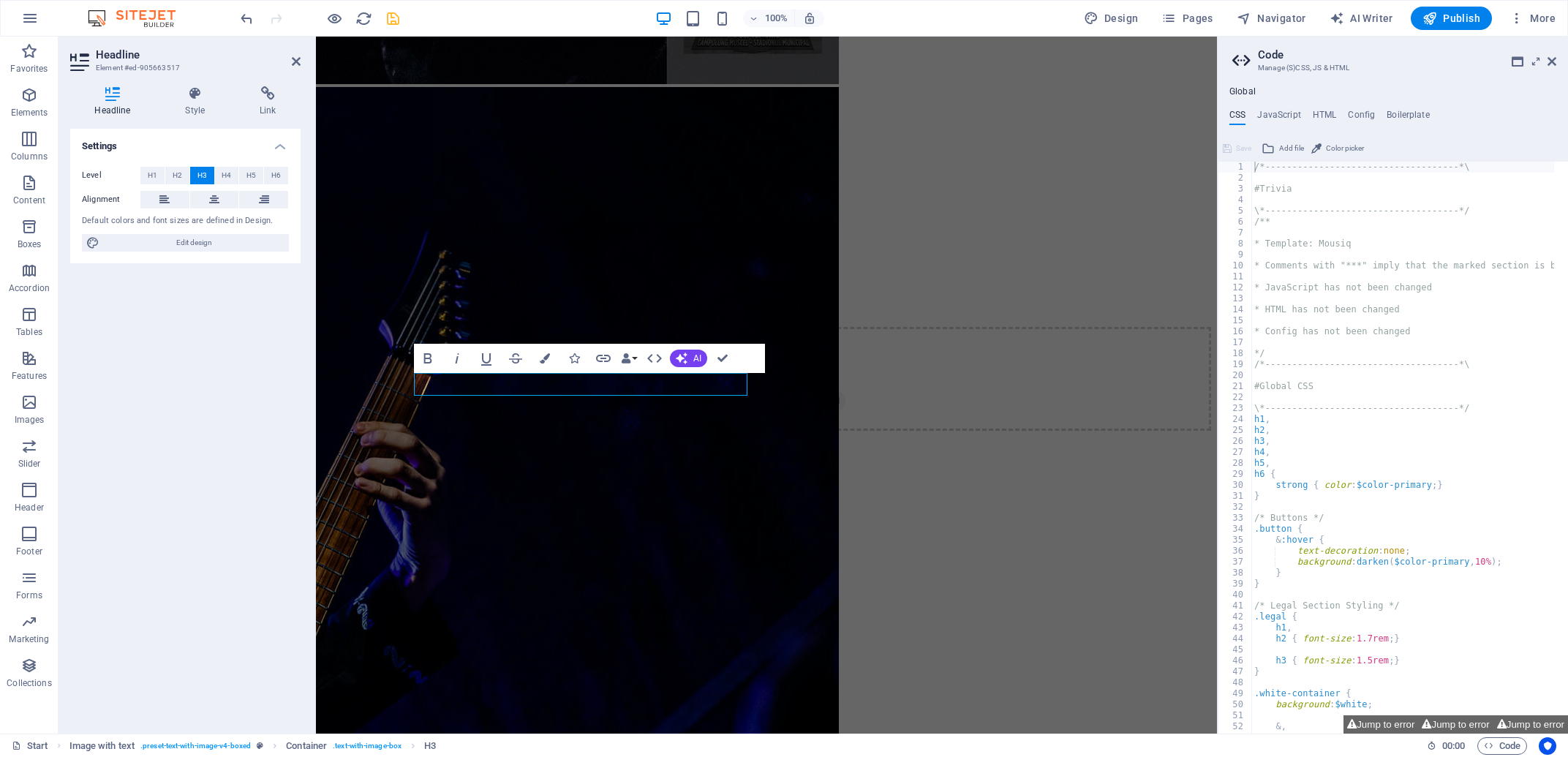
click at [1553, 68] on header "Code Manage (S)CSS, JS & HTML" at bounding box center [1394, 55] width 324 height 38
click at [1556, 60] on aside "Code Manage (S)CSS, JS & HTML Global CSS JavaScript HTML Config Boilerplate /*-…" at bounding box center [1392, 384] width 351 height 697
click at [1549, 62] on icon at bounding box center [1551, 62] width 9 height 12
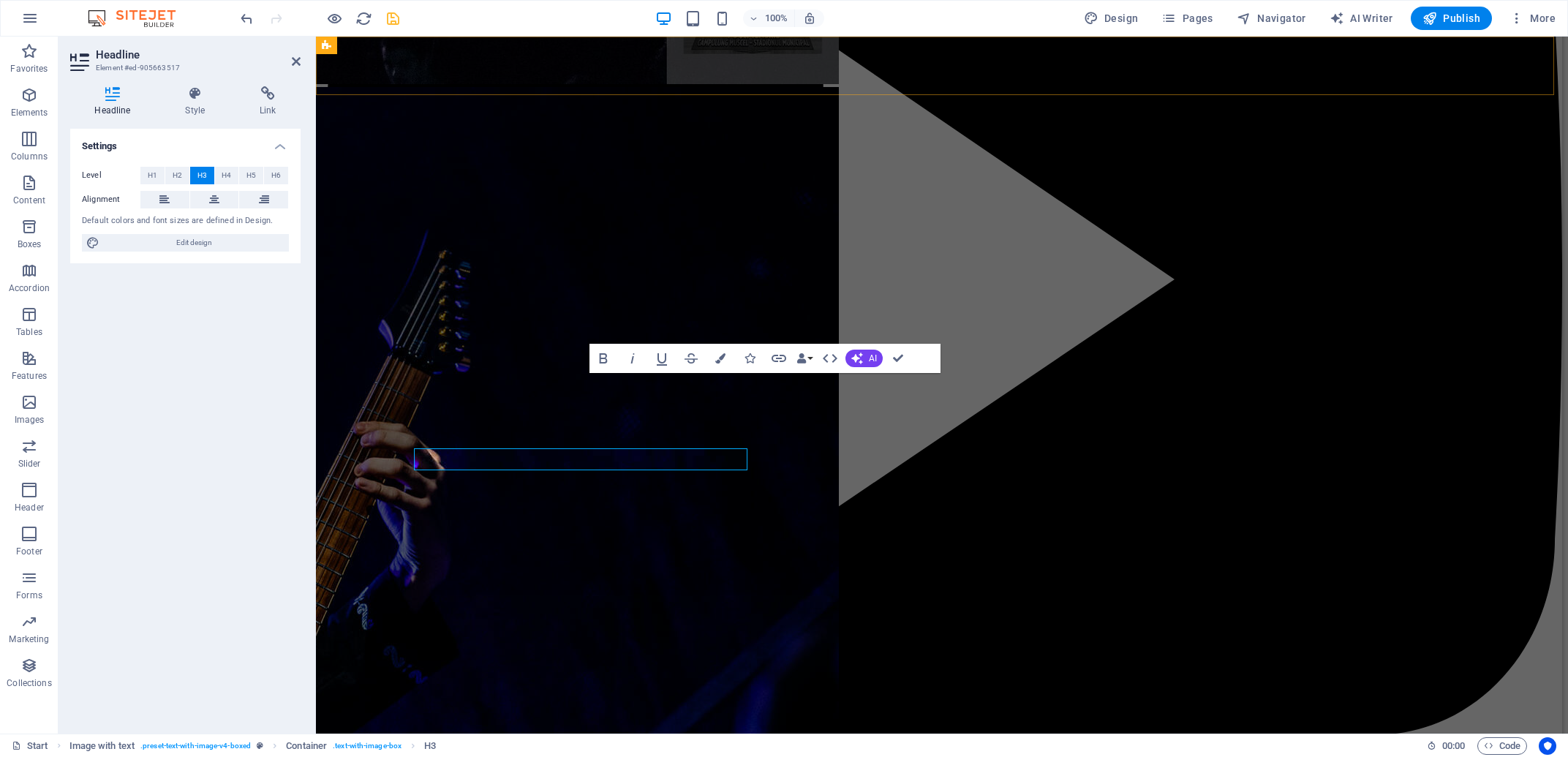
scroll to position [5648, 0]
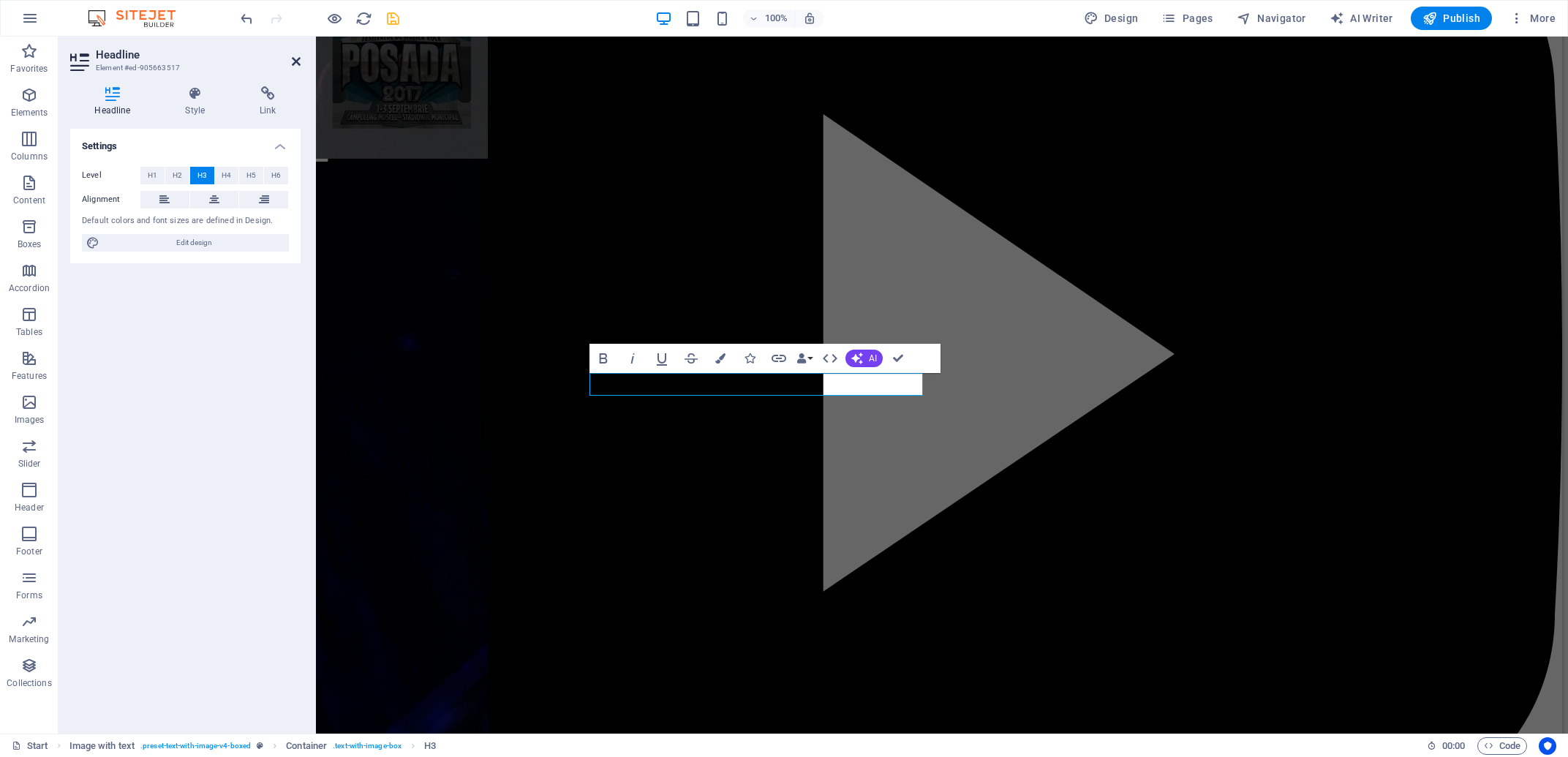
click at [294, 64] on icon at bounding box center [295, 62] width 9 height 12
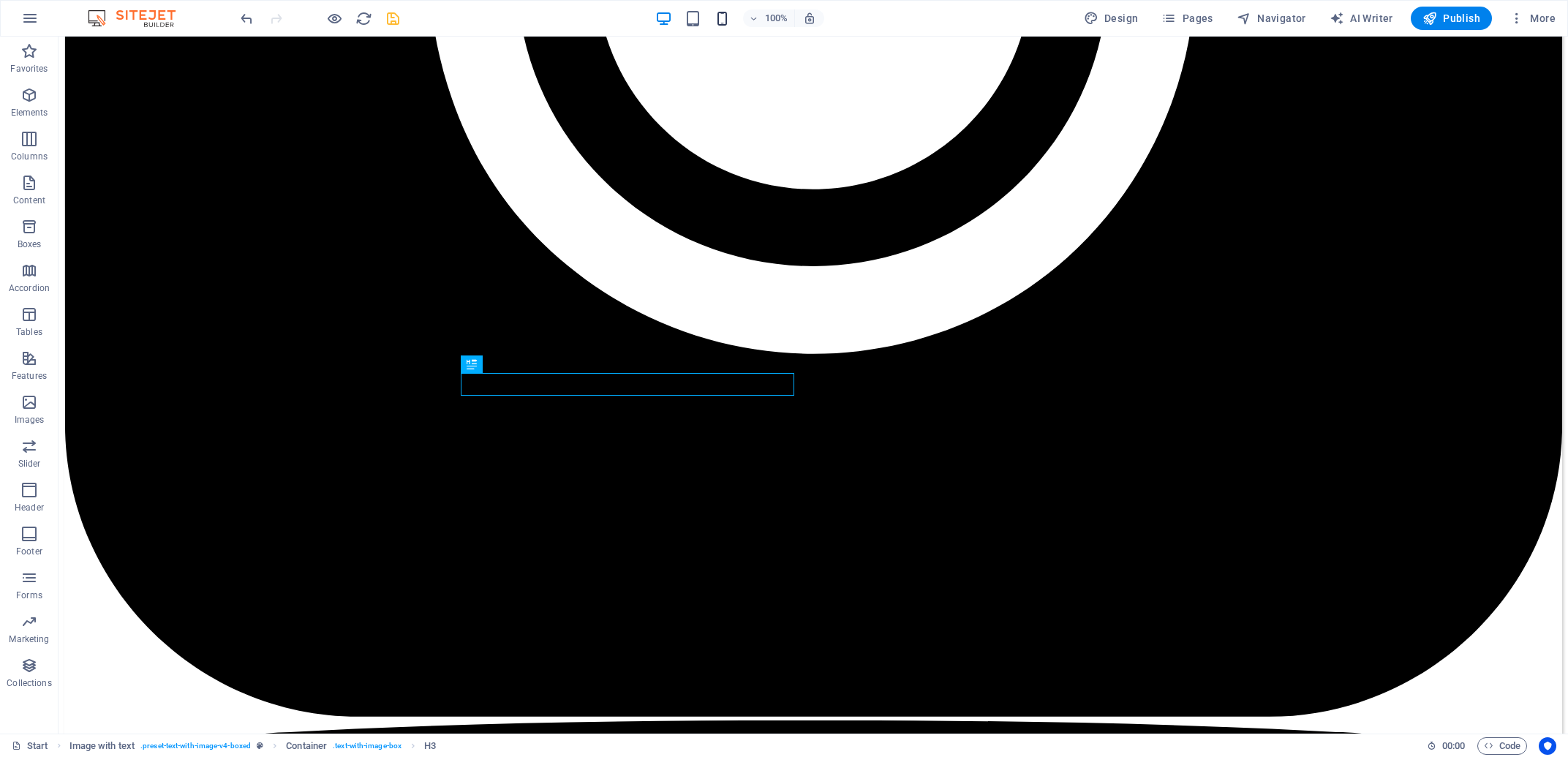
click at [727, 14] on icon "button" at bounding box center [721, 18] width 17 height 17
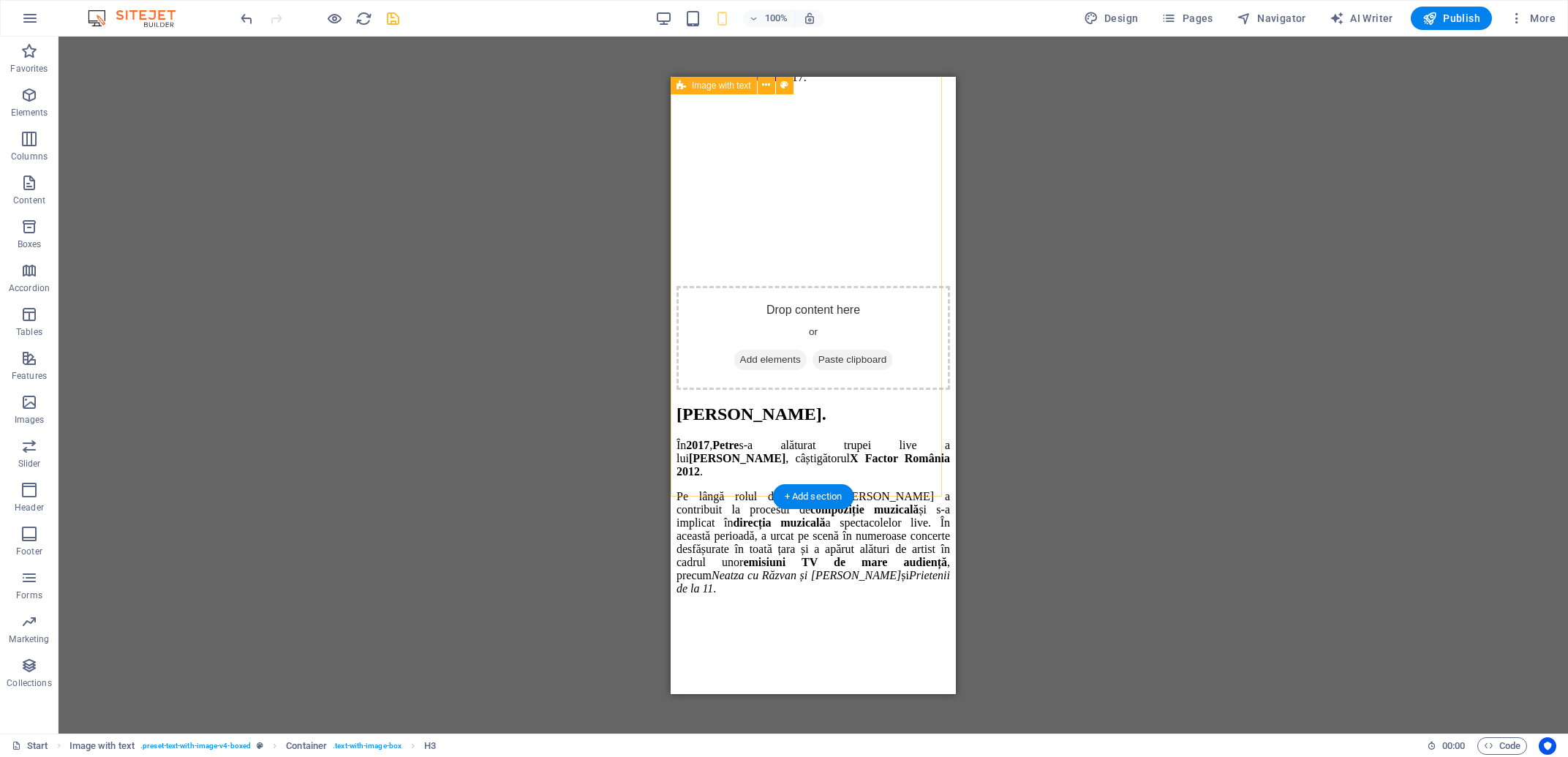
scroll to position [8437, 0]
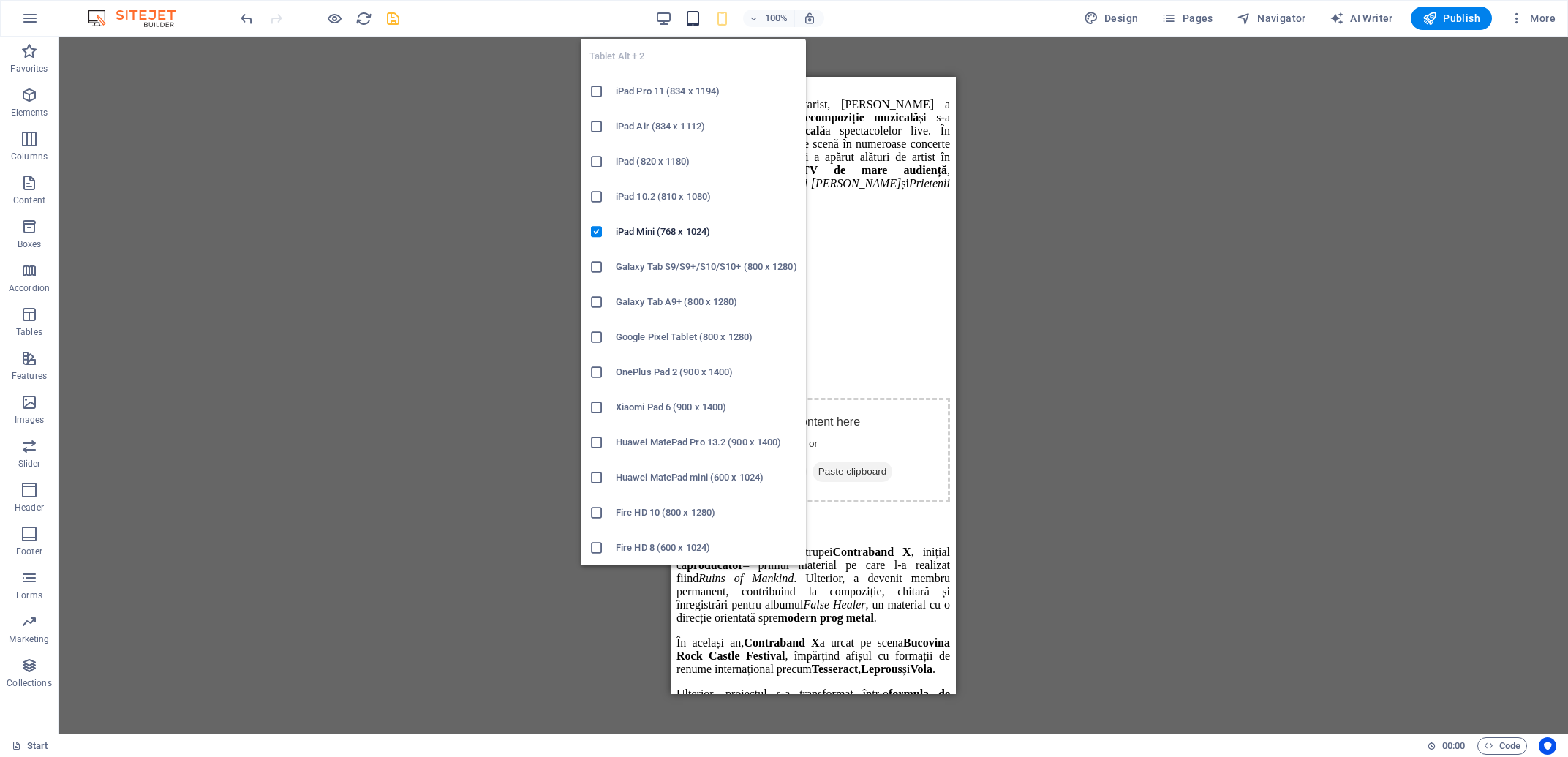
click at [698, 11] on icon "button" at bounding box center [692, 18] width 17 height 17
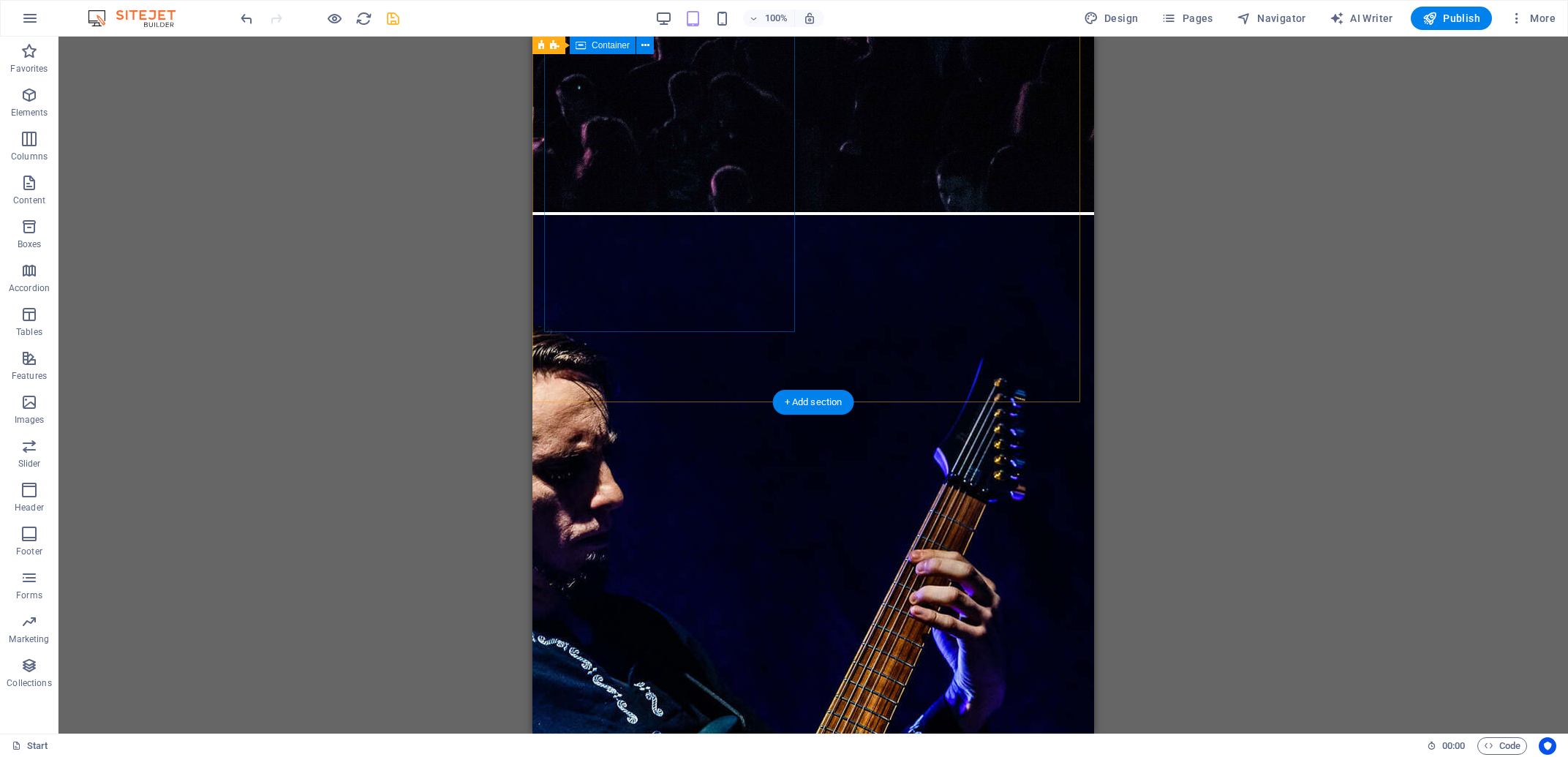
scroll to position [5583, 0]
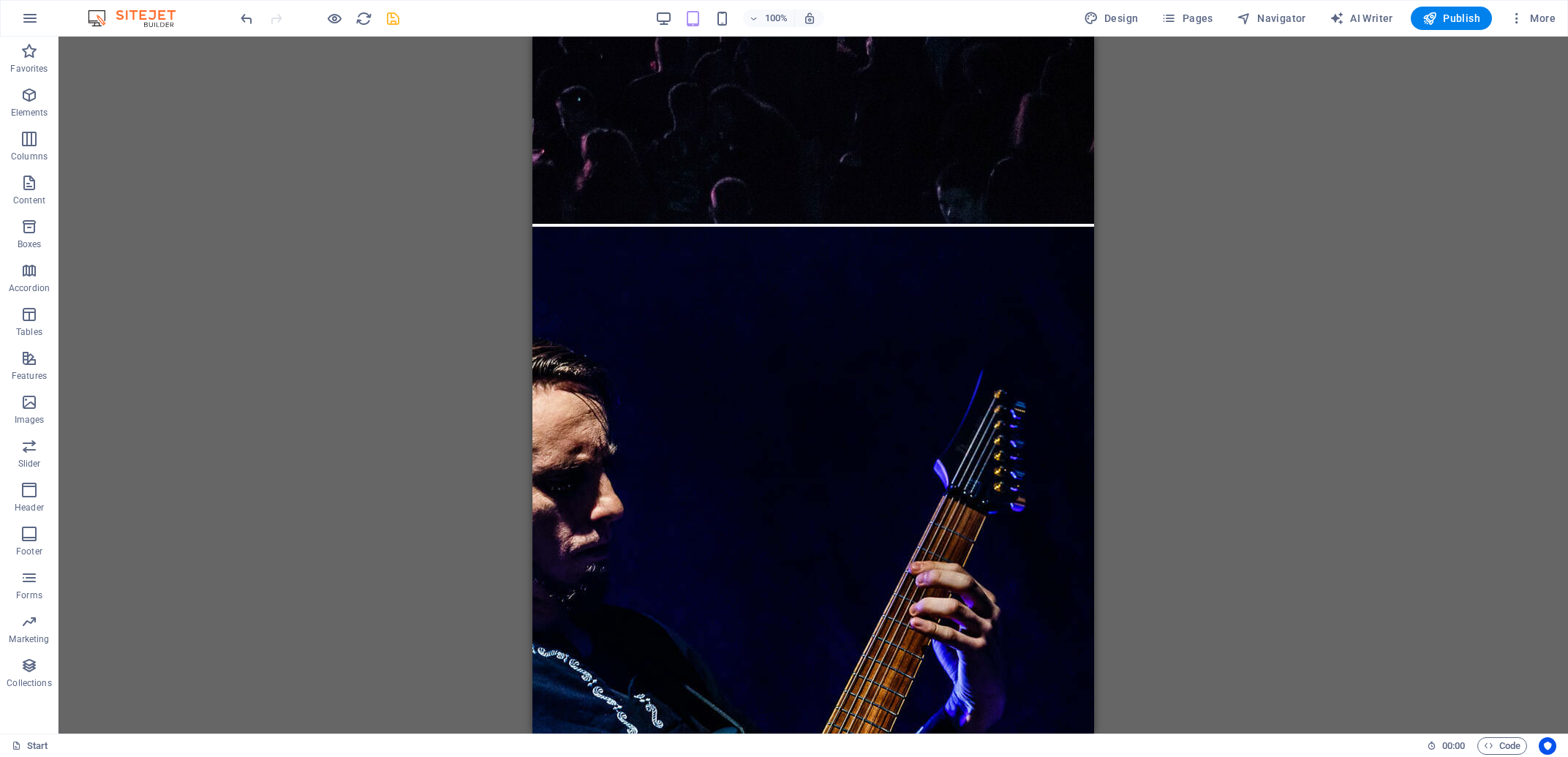
click at [396, 24] on icon "save" at bounding box center [393, 18] width 17 height 17
checkbox input "false"
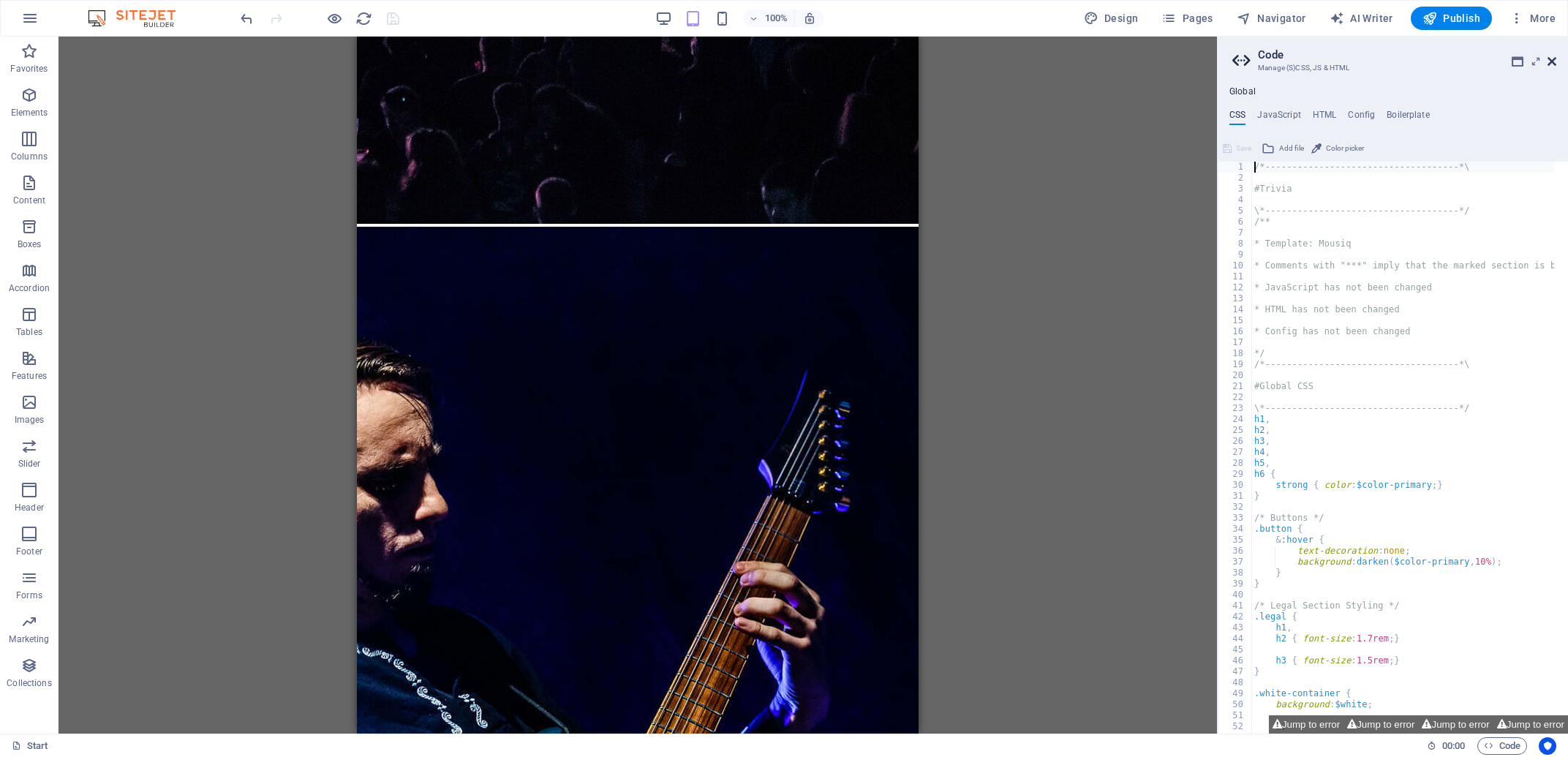
click at [1551, 63] on icon at bounding box center [1551, 62] width 9 height 12
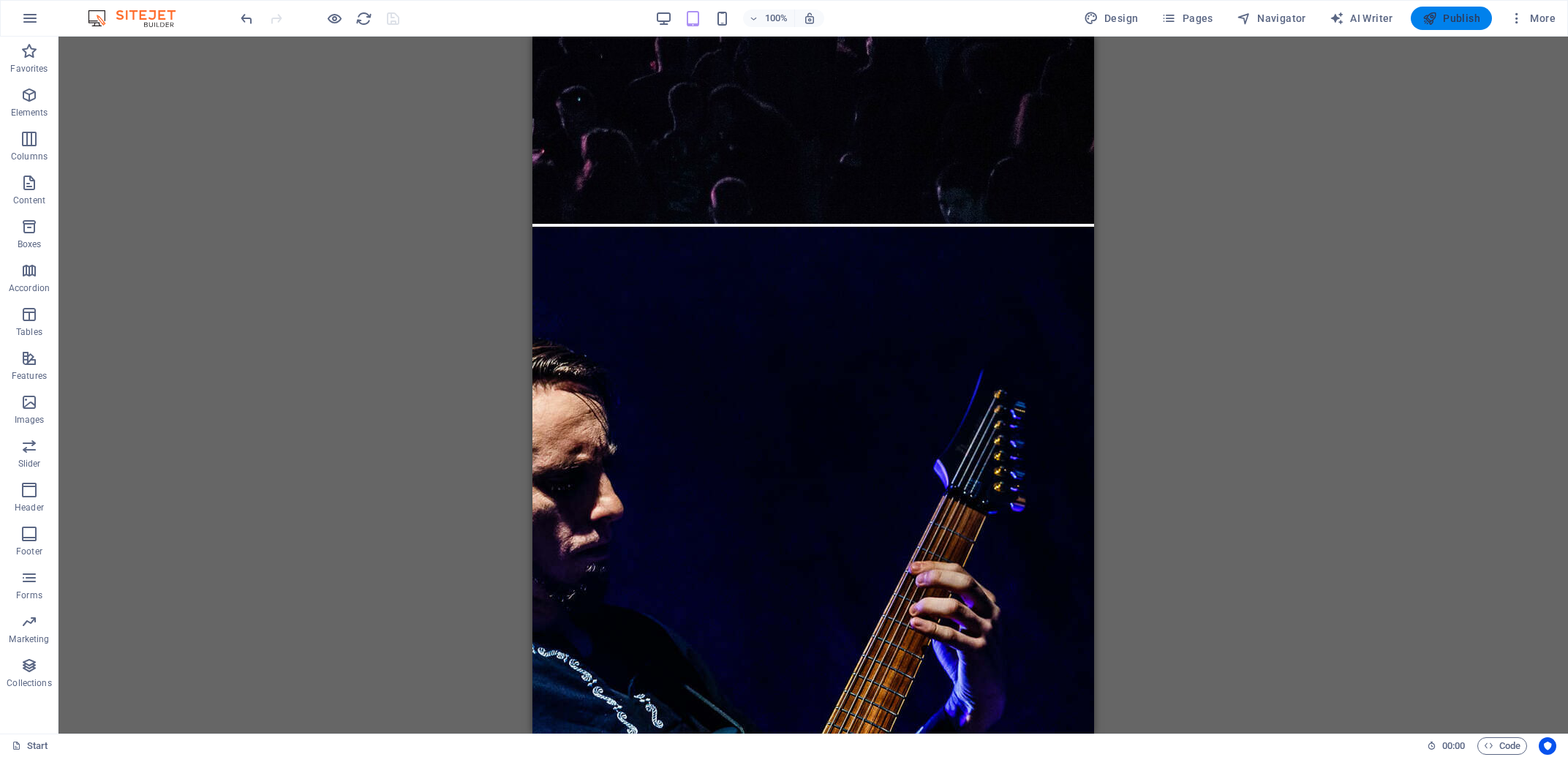
click at [1434, 16] on icon "button" at bounding box center [1429, 18] width 15 height 15
